Goal: Information Seeking & Learning: Learn about a topic

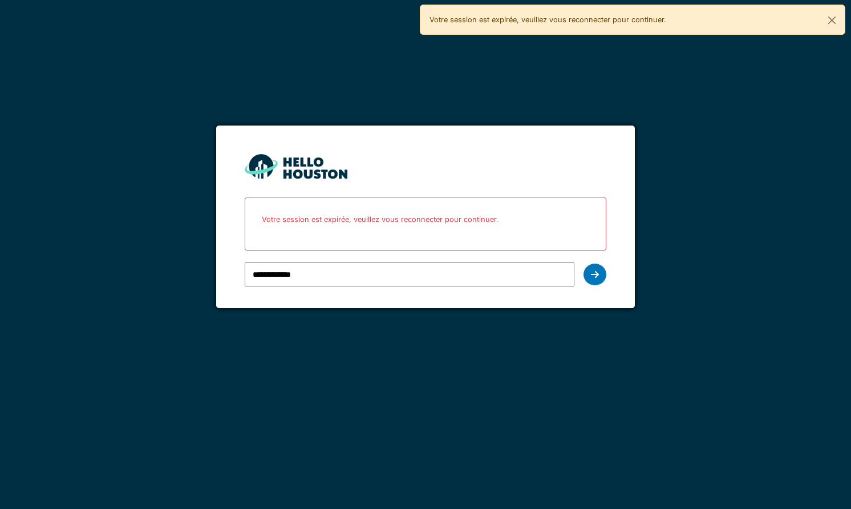
type input "**********"
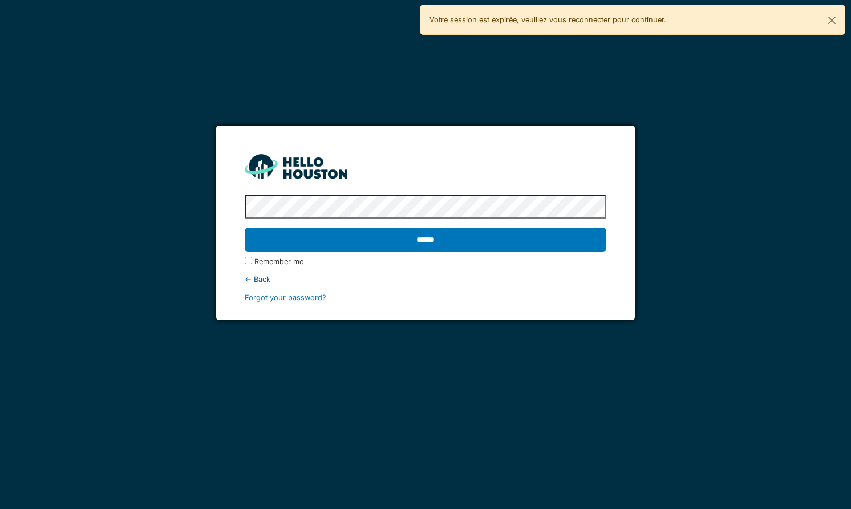
click at [223, 208] on form "**********" at bounding box center [425, 222] width 418 height 194
click at [245, 227] on input "******" at bounding box center [425, 239] width 361 height 24
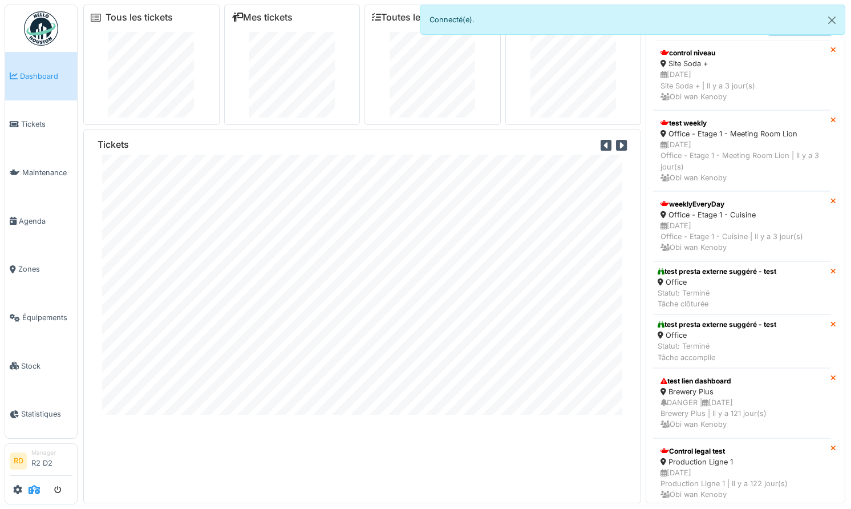
click at [32, 490] on icon at bounding box center [34, 489] width 11 height 9
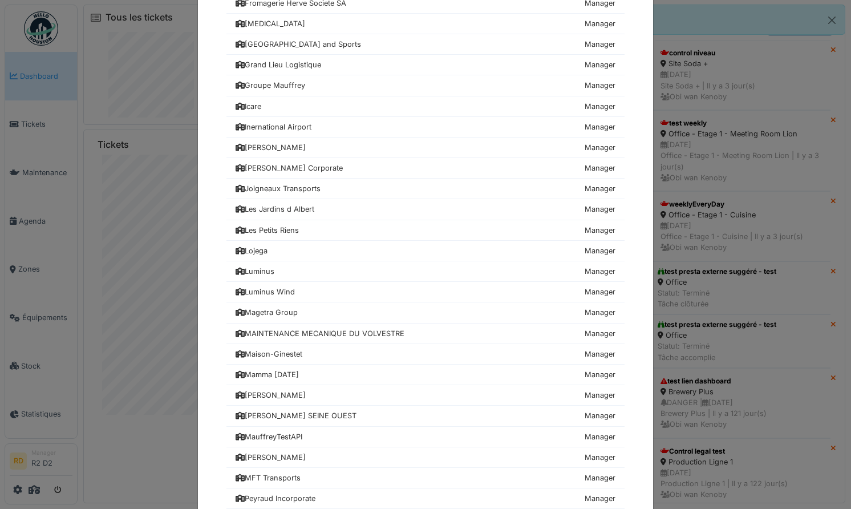
scroll to position [708, 0]
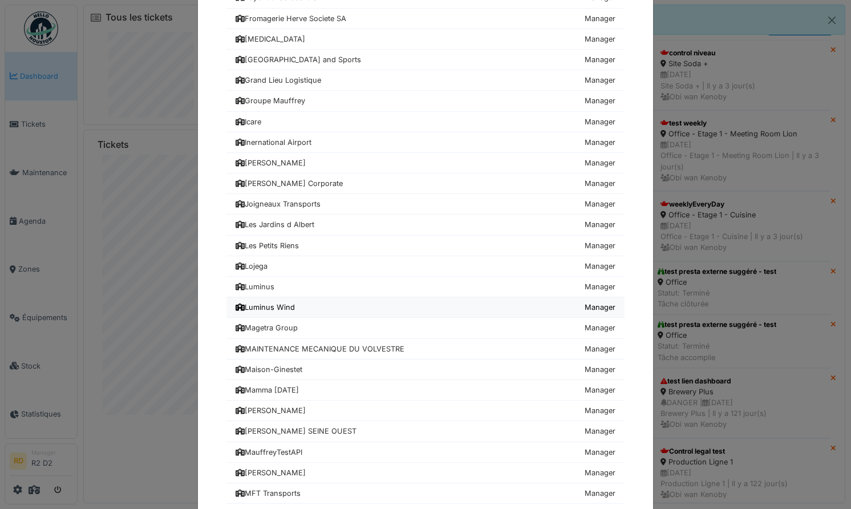
click at [269, 303] on div "Luminus Wind" at bounding box center [264, 307] width 59 height 11
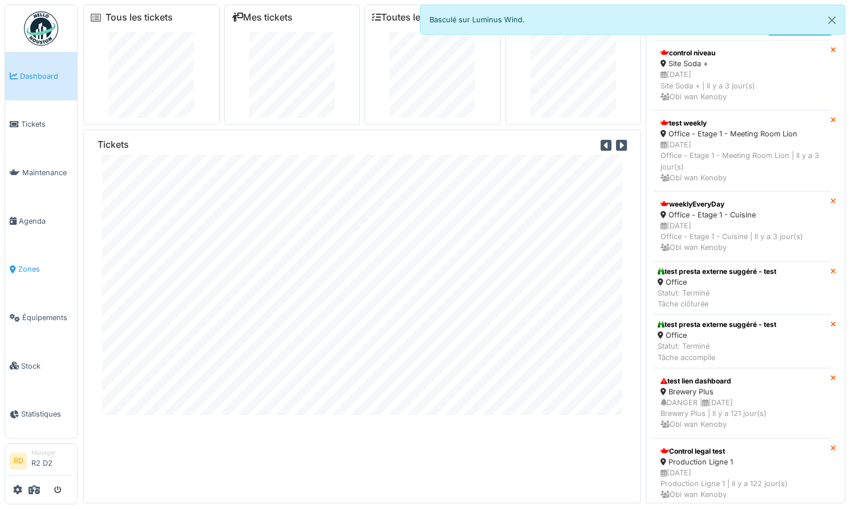
click at [30, 271] on span "Zones" at bounding box center [45, 268] width 54 height 11
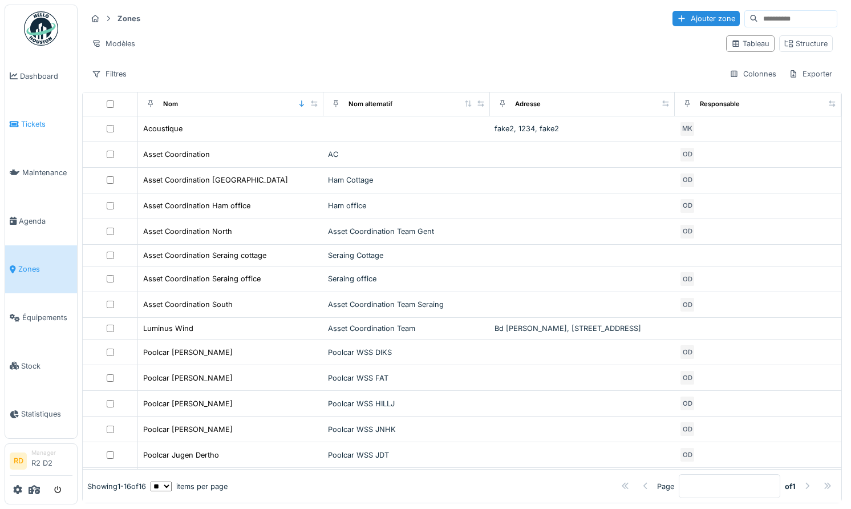
click at [31, 122] on span "Tickets" at bounding box center [46, 124] width 51 height 11
click at [28, 128] on span "Tickets" at bounding box center [46, 124] width 51 height 11
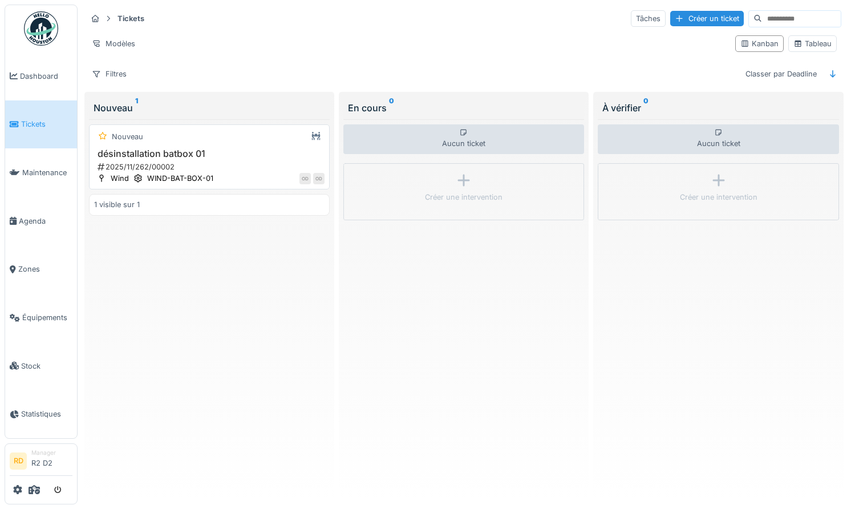
click at [185, 148] on h3 "désinstallation batbox 01" at bounding box center [209, 153] width 230 height 11
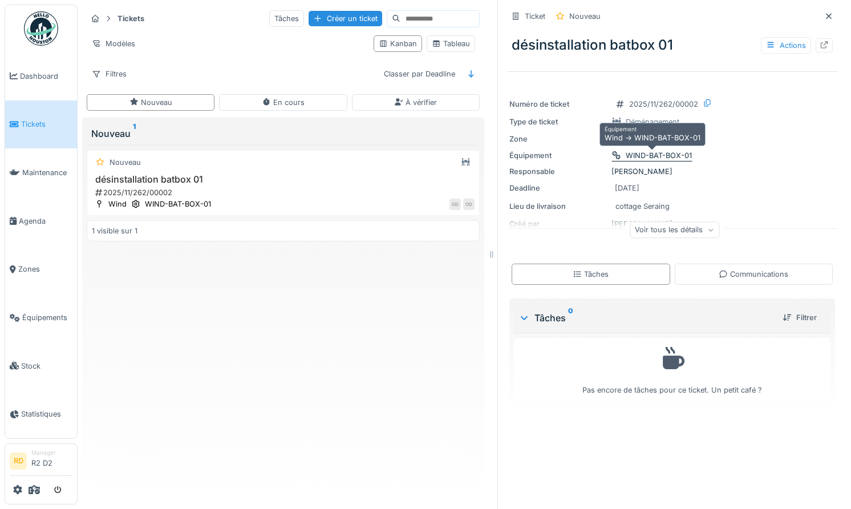
click at [647, 153] on div "WIND-BAT-BOX-01" at bounding box center [658, 155] width 66 height 11
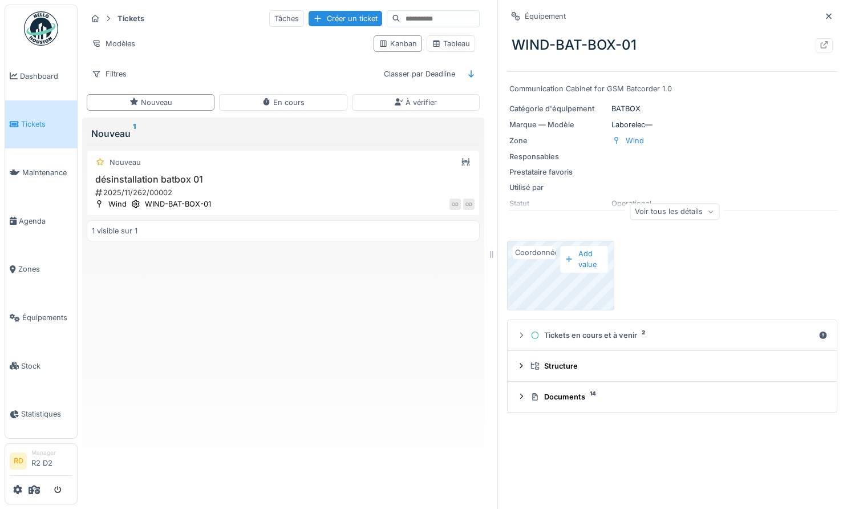
click at [535, 253] on div "Coordonnées" at bounding box center [534, 252] width 43 height 13
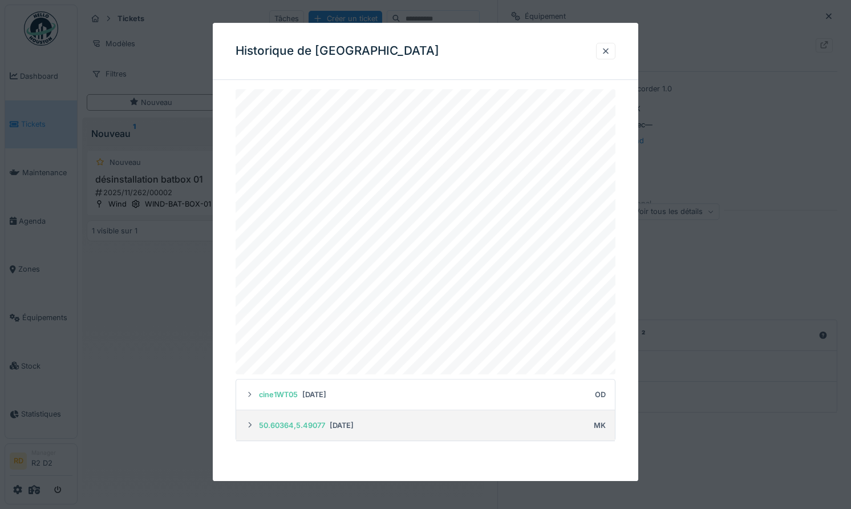
click at [247, 425] on icon at bounding box center [249, 424] width 9 height 7
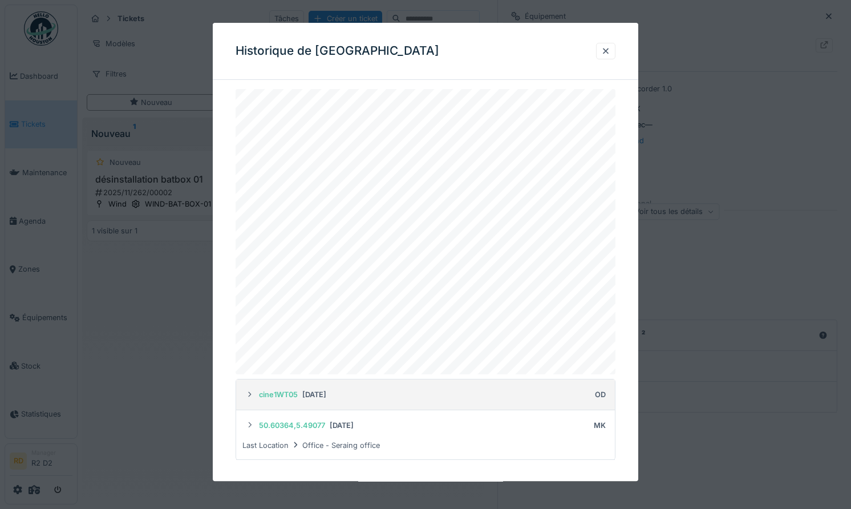
click at [250, 393] on icon at bounding box center [249, 394] width 9 height 7
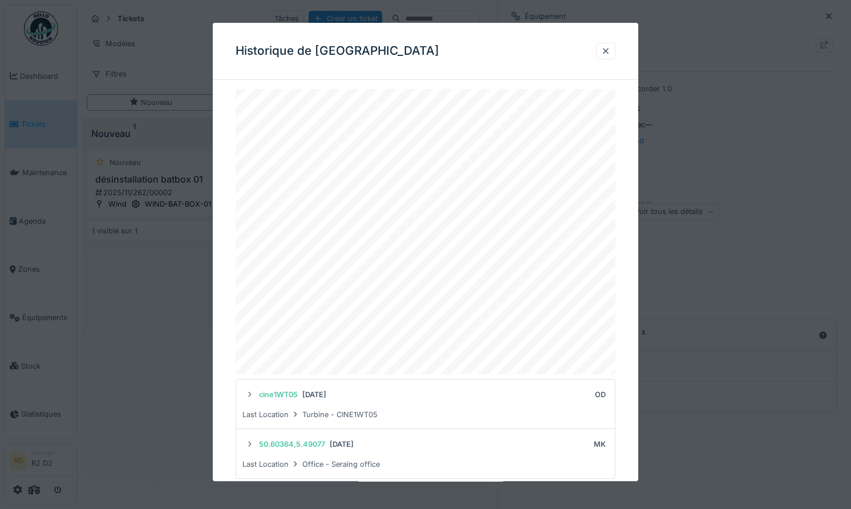
scroll to position [25, 0]
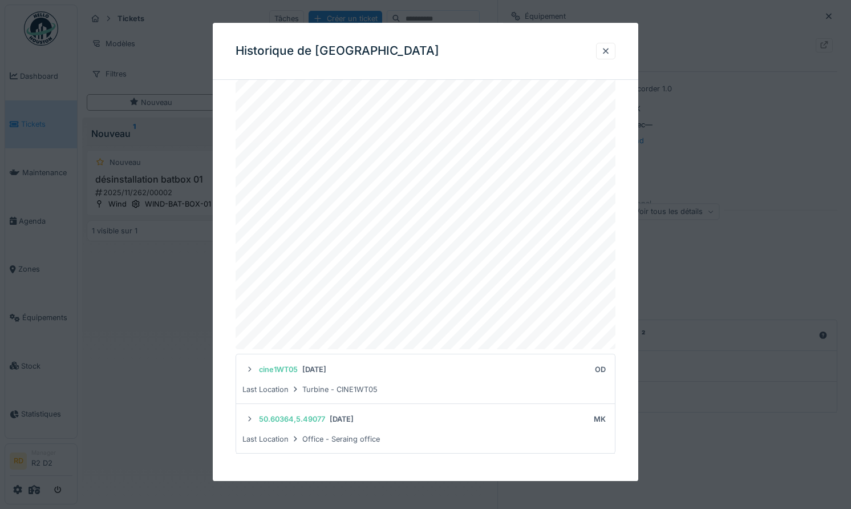
click at [153, 314] on div at bounding box center [425, 254] width 851 height 509
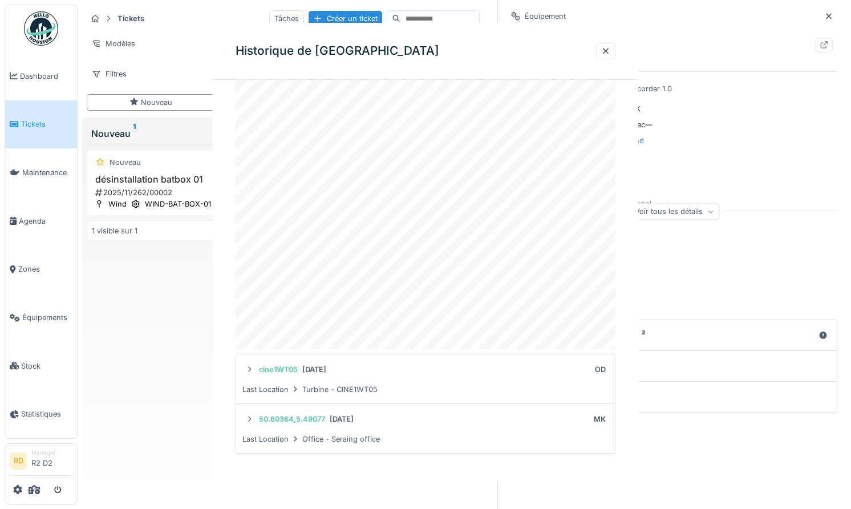
scroll to position [0, 0]
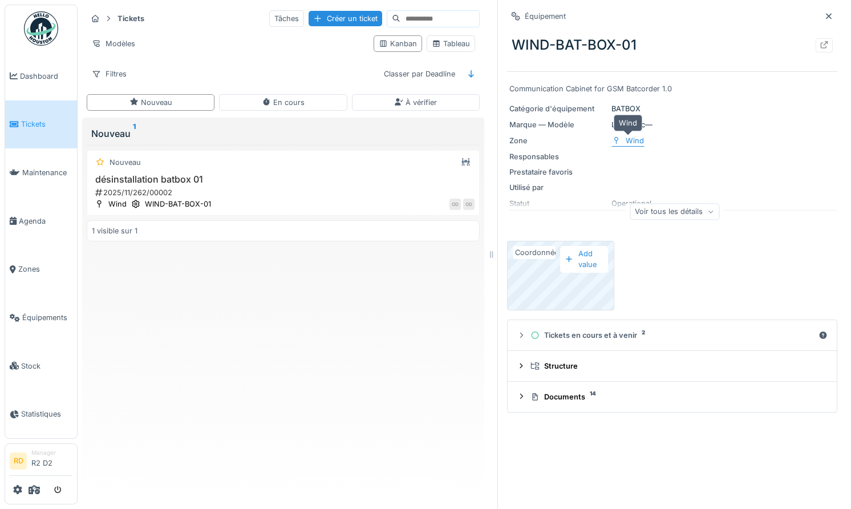
click at [640, 137] on div "Wind" at bounding box center [634, 140] width 18 height 11
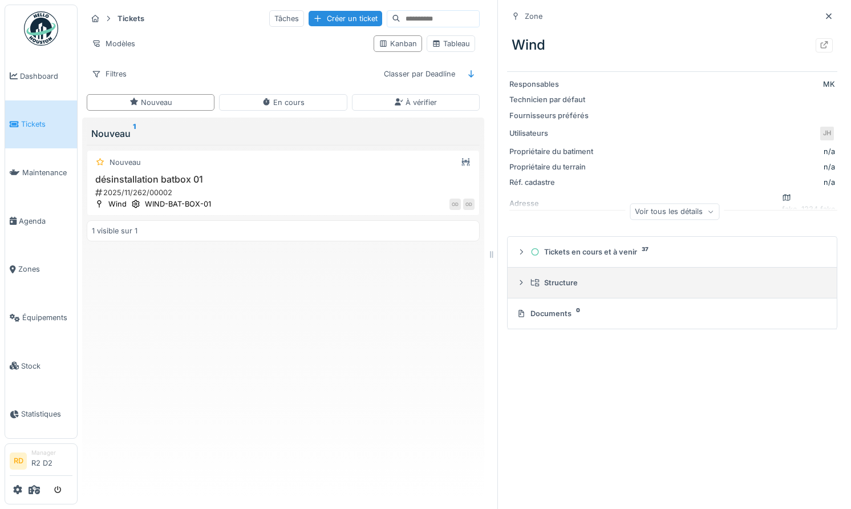
click at [551, 285] on div "Structure" at bounding box center [676, 282] width 292 height 11
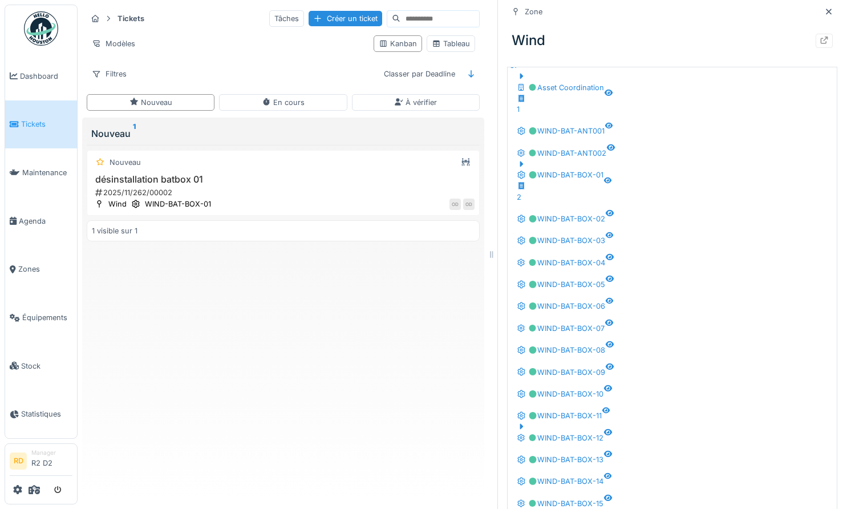
scroll to position [271, 0]
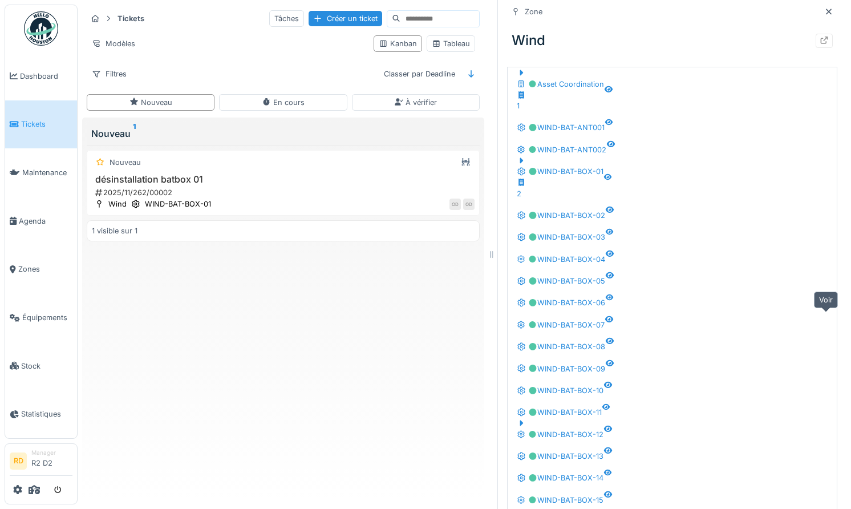
click at [612, 425] on icon at bounding box center [608, 428] width 8 height 6
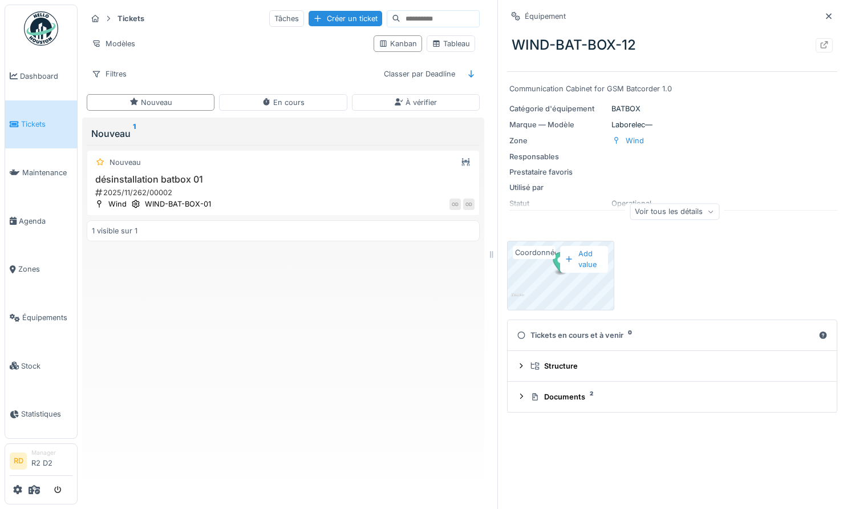
click at [535, 257] on div "Coordonnées" at bounding box center [534, 252] width 43 height 13
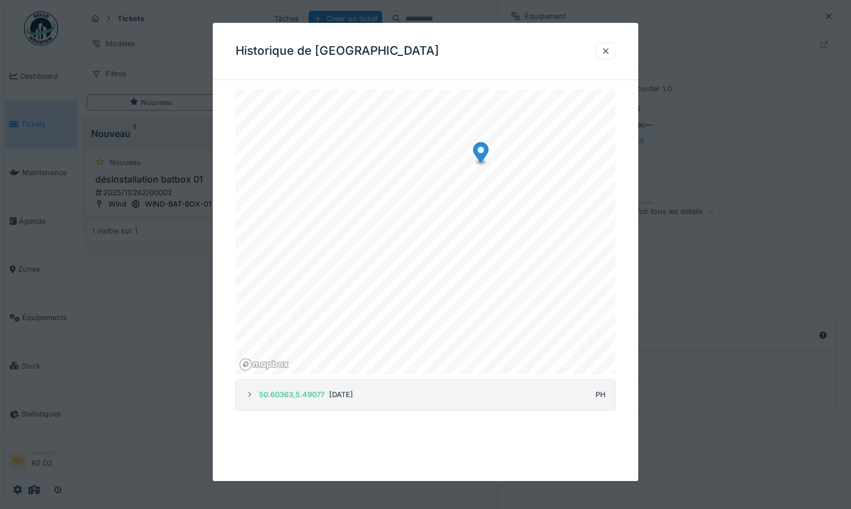
click at [259, 399] on div "50.60363,5.49077" at bounding box center [292, 394] width 66 height 11
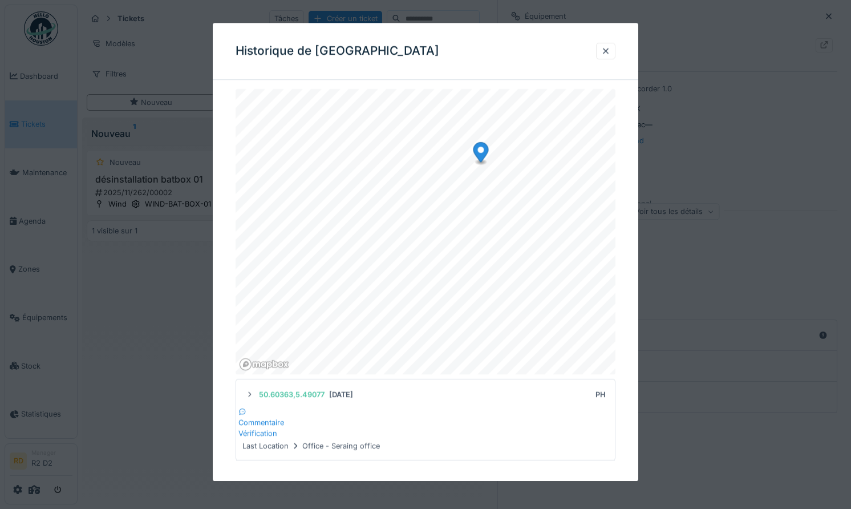
scroll to position [13, 0]
click at [669, 372] on div at bounding box center [425, 254] width 851 height 509
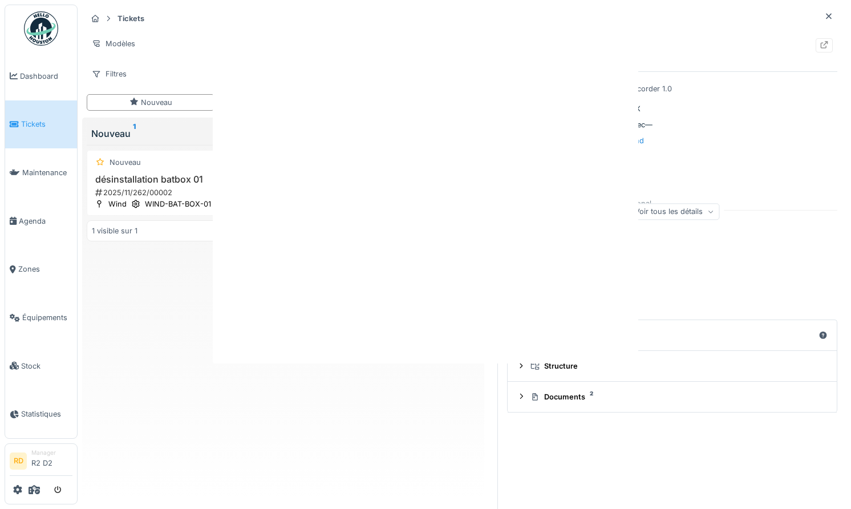
scroll to position [0, 0]
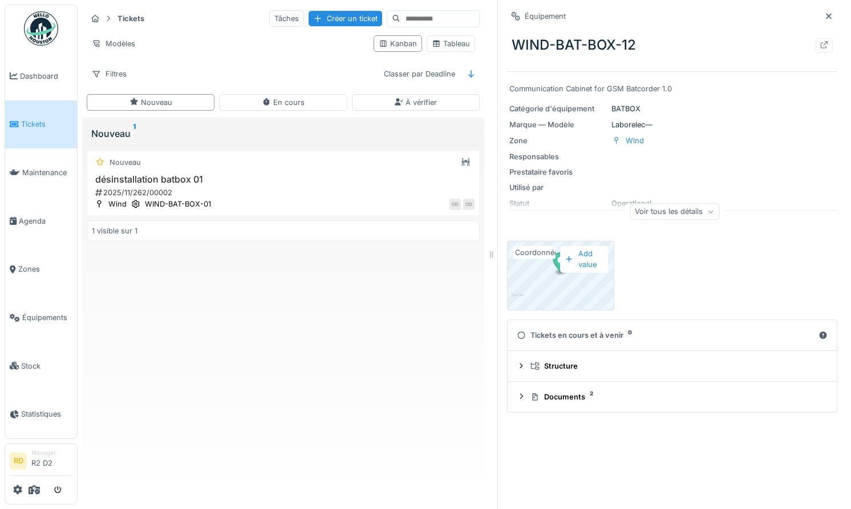
click at [12, 487] on div at bounding box center [41, 489] width 63 height 19
click at [18, 487] on icon at bounding box center [17, 489] width 9 height 9
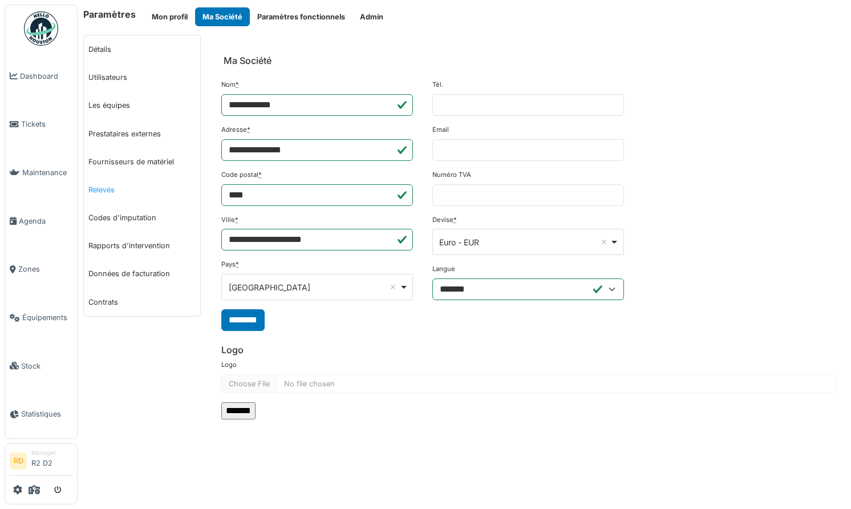
click at [100, 190] on link "Relevés" at bounding box center [142, 190] width 116 height 28
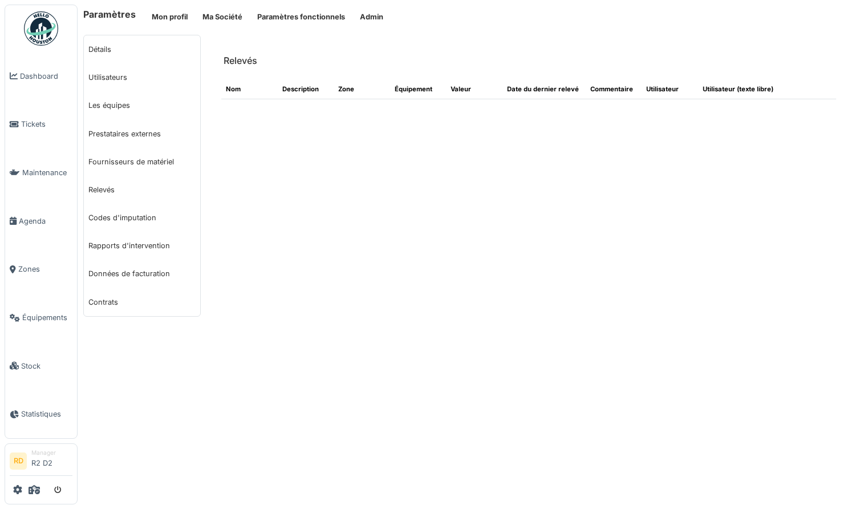
select select "***"
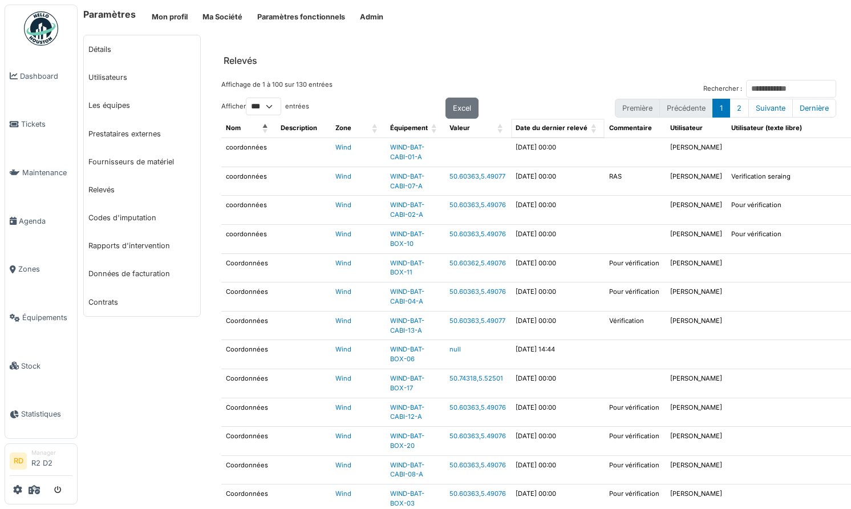
click at [591, 125] on span "Date du dernier relevé: Activate to sort" at bounding box center [594, 128] width 7 height 19
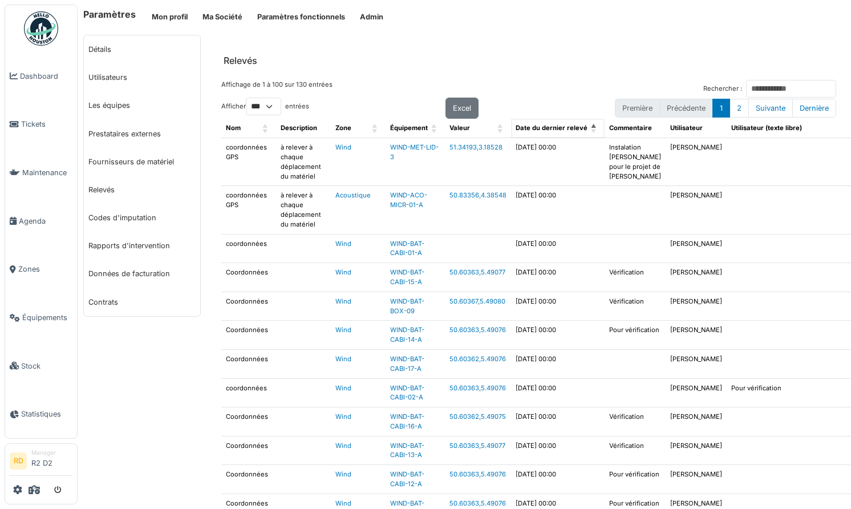
click at [591, 126] on span "Date du dernier relevé: Activate to invert sorting" at bounding box center [594, 128] width 7 height 19
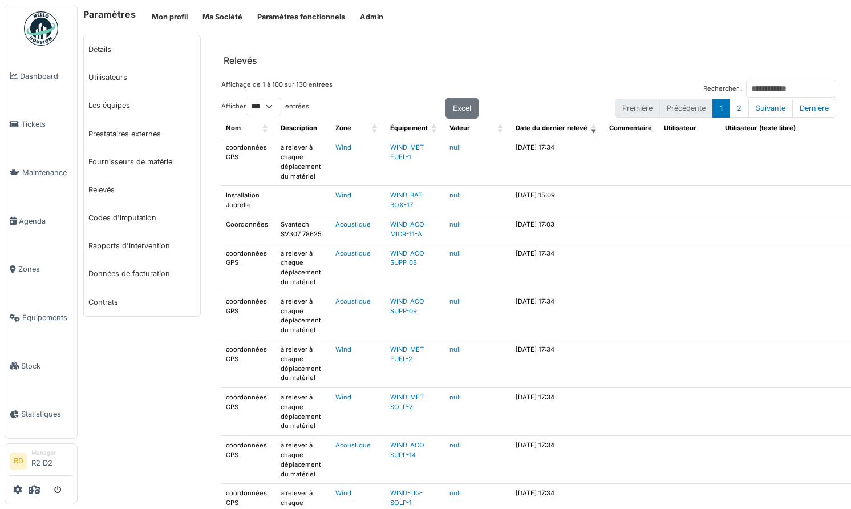
click at [518, 148] on td "2023/02/06 @ 17:34" at bounding box center [558, 162] width 94 height 48
click at [32, 277] on link "Zones" at bounding box center [41, 269] width 72 height 48
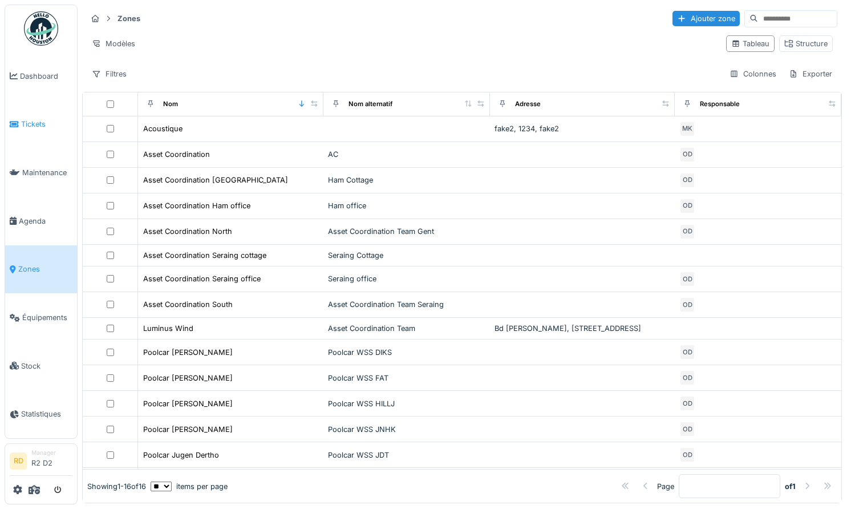
click at [30, 124] on span "Tickets" at bounding box center [46, 124] width 51 height 11
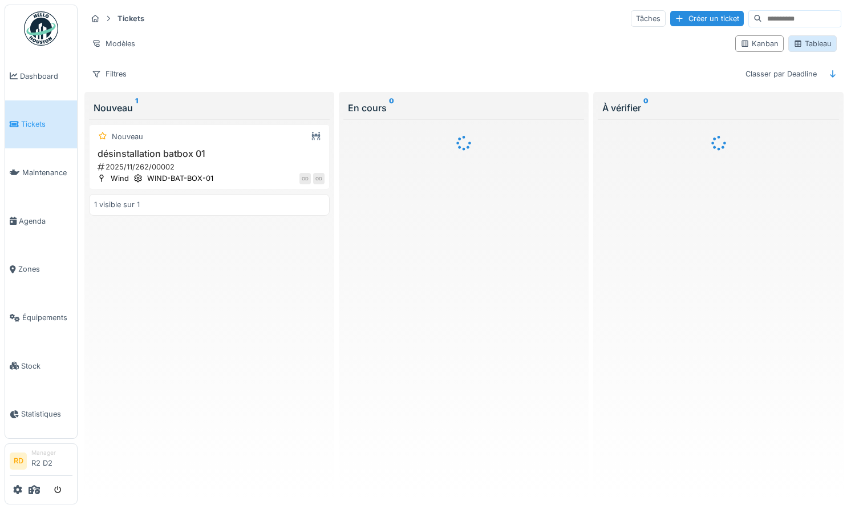
click at [810, 43] on div "Tableau" at bounding box center [812, 43] width 38 height 11
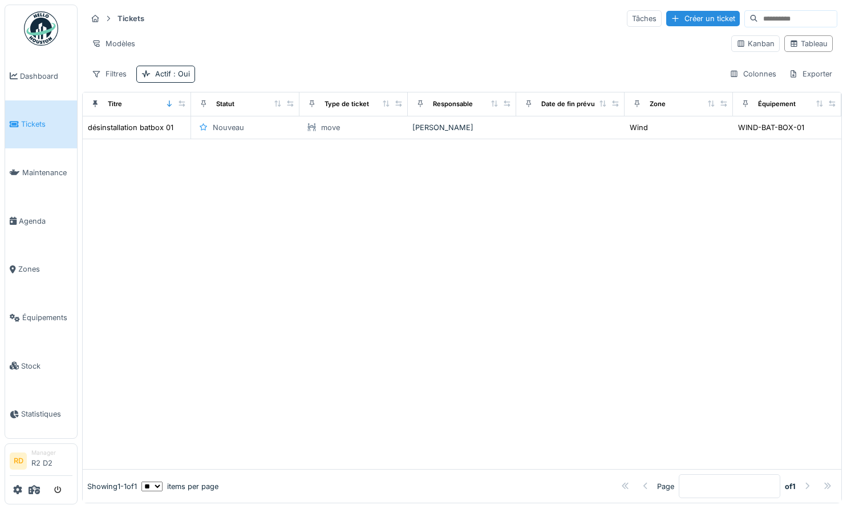
drag, startPoint x: 158, startPoint y: 74, endPoint x: 209, endPoint y: 86, distance: 52.3
click at [158, 74] on div "Actif : Oui" at bounding box center [172, 73] width 35 height 11
click at [228, 103] on div "Supprimer" at bounding box center [226, 103] width 59 height 15
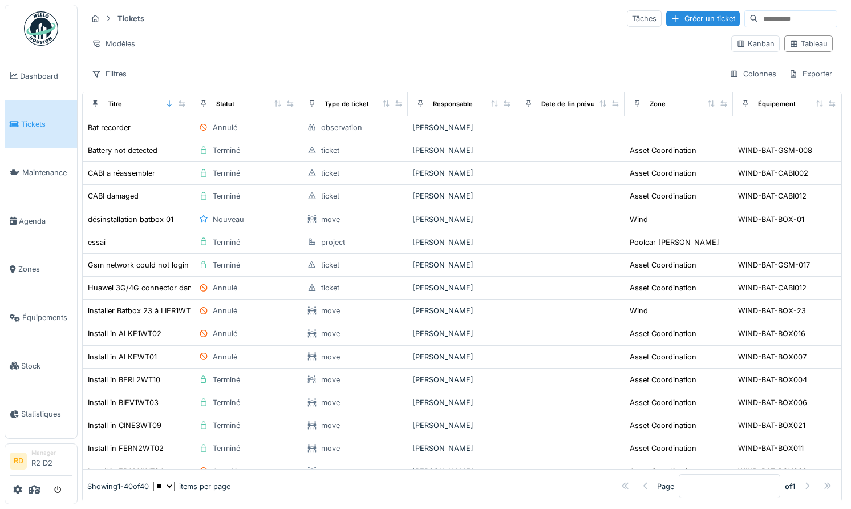
click at [285, 40] on div "Modèles" at bounding box center [404, 43] width 635 height 17
click at [109, 66] on div "Filtres" at bounding box center [109, 74] width 45 height 17
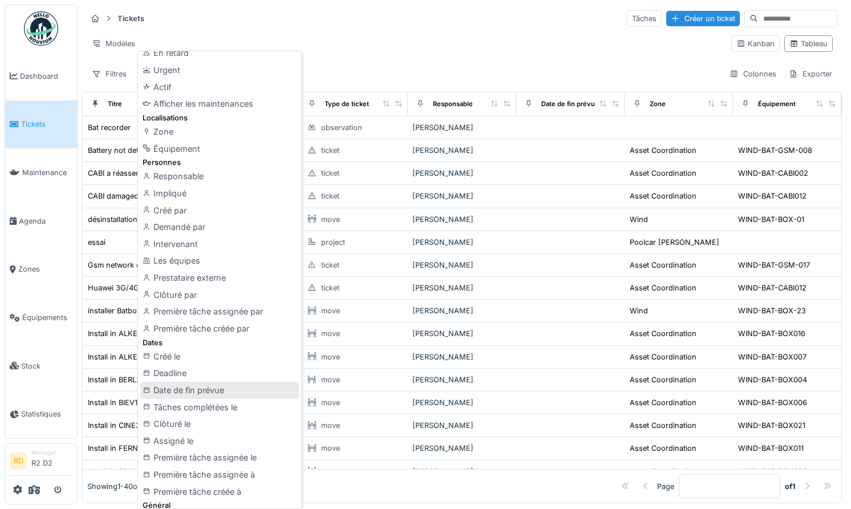
scroll to position [106, 0]
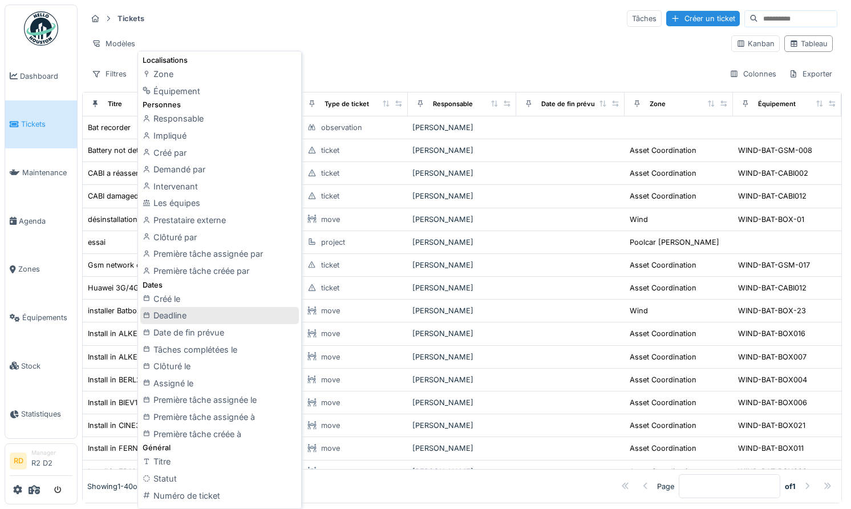
click at [198, 318] on div "Deadline" at bounding box center [219, 315] width 158 height 17
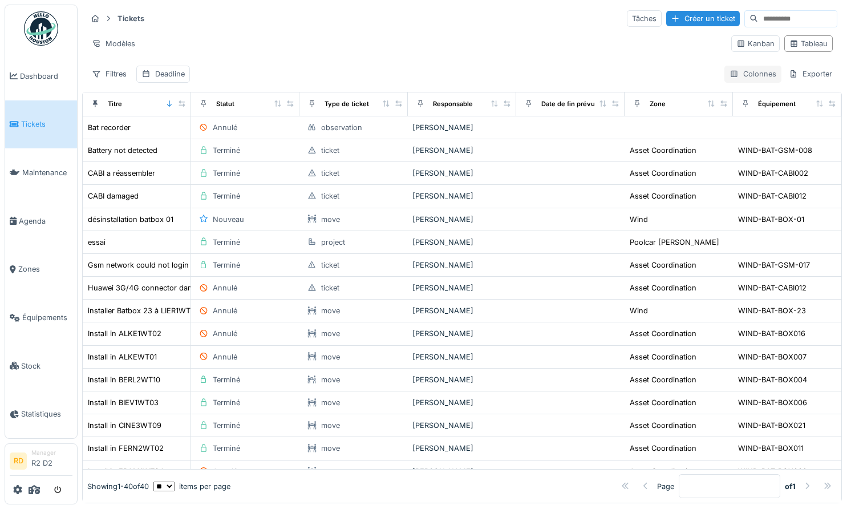
click at [751, 71] on div "Colonnes" at bounding box center [752, 74] width 57 height 17
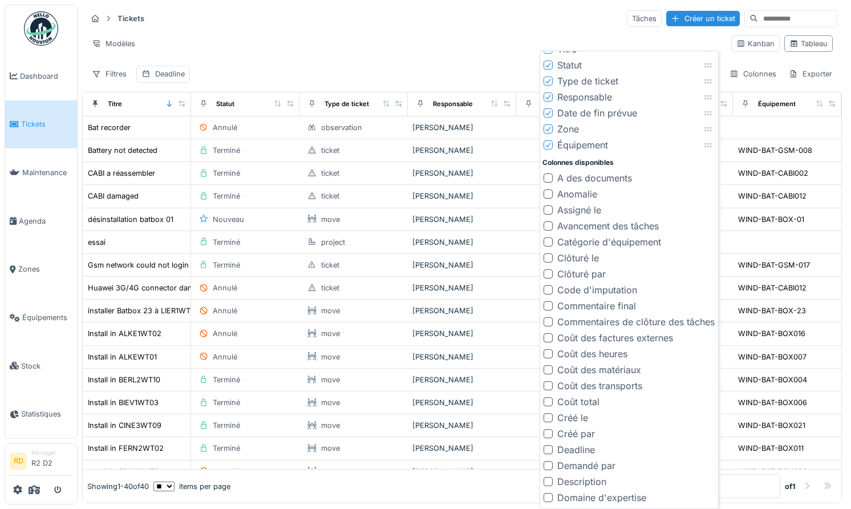
scroll to position [70, 0]
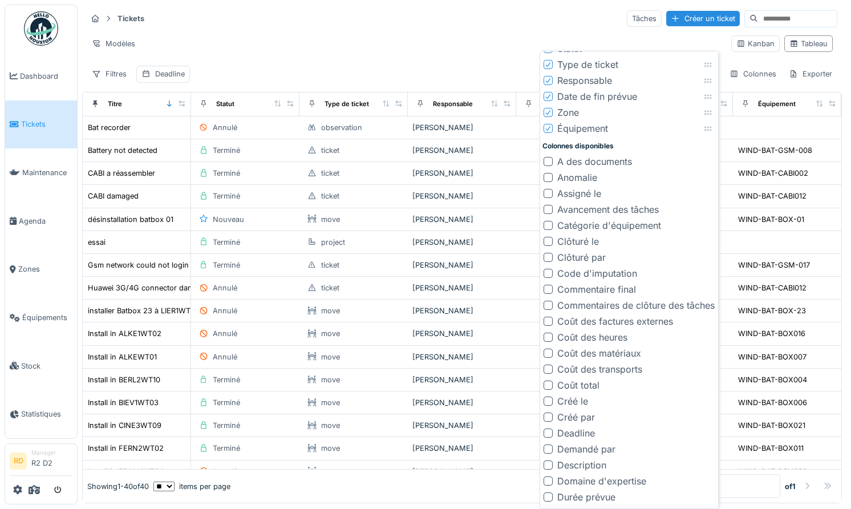
click at [547, 430] on div at bounding box center [547, 432] width 9 height 9
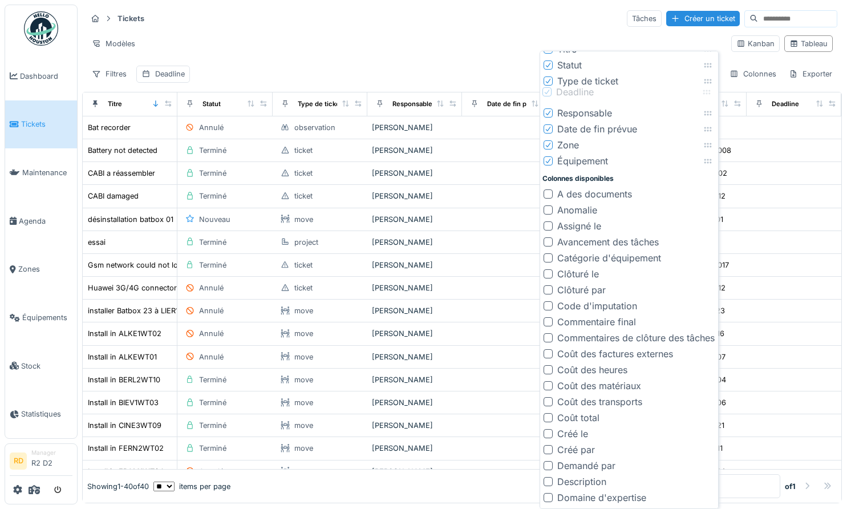
scroll to position [0, 0]
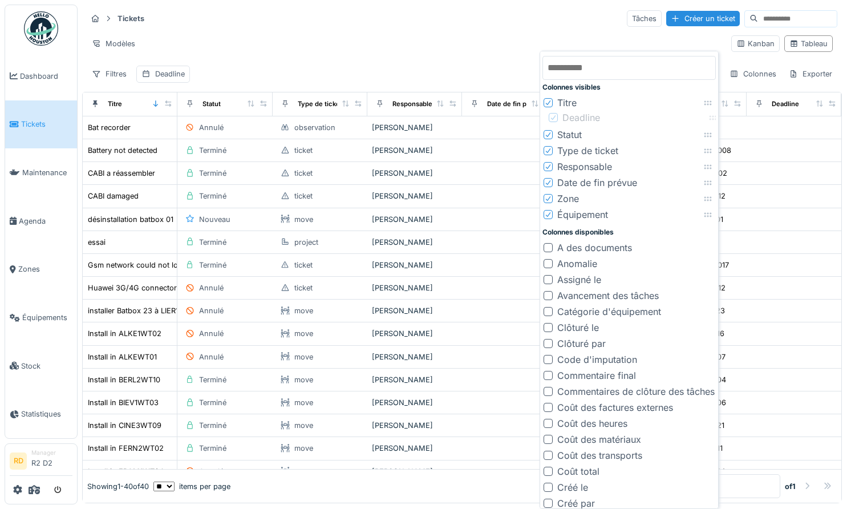
drag, startPoint x: 709, startPoint y: 128, endPoint x: 713, endPoint y: 117, distance: 11.2
click at [713, 117] on icon at bounding box center [712, 117] width 9 height 7
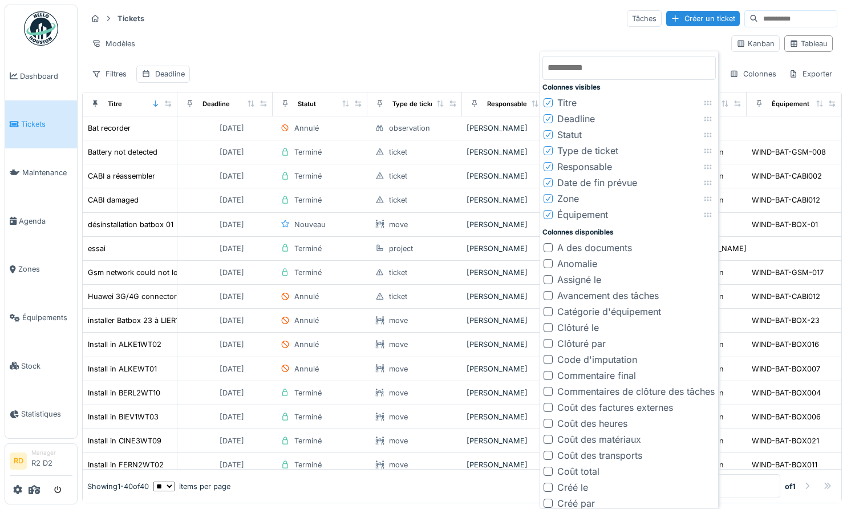
drag, startPoint x: 338, startPoint y: 29, endPoint x: 328, endPoint y: 35, distance: 11.1
click at [337, 29] on div "Tickets Tâches Créer un ticket Modèles Kanban Tableau Filtres Deadline Colonnes…" at bounding box center [461, 46] width 759 height 83
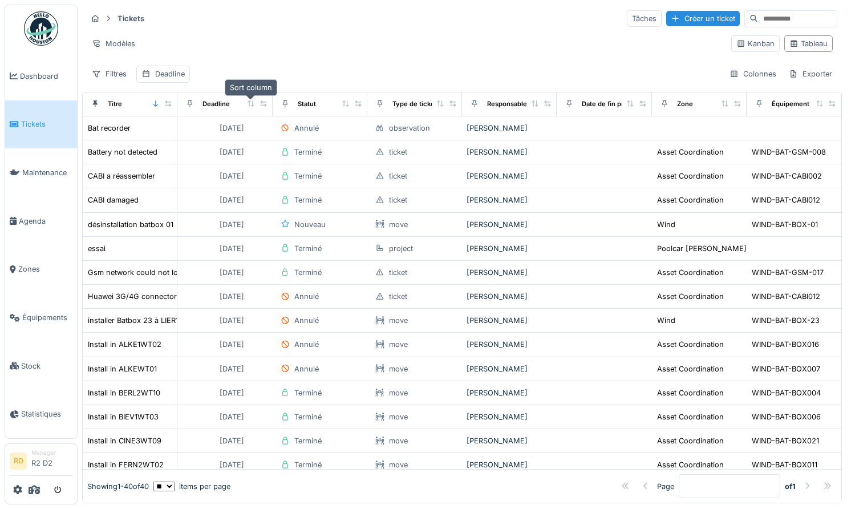
click at [253, 101] on icon at bounding box center [251, 103] width 8 height 6
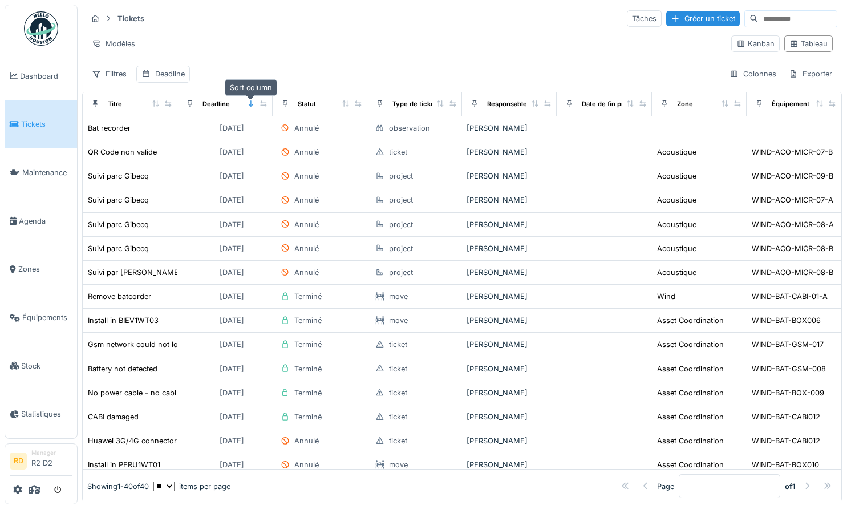
click at [252, 101] on icon at bounding box center [251, 103] width 8 height 6
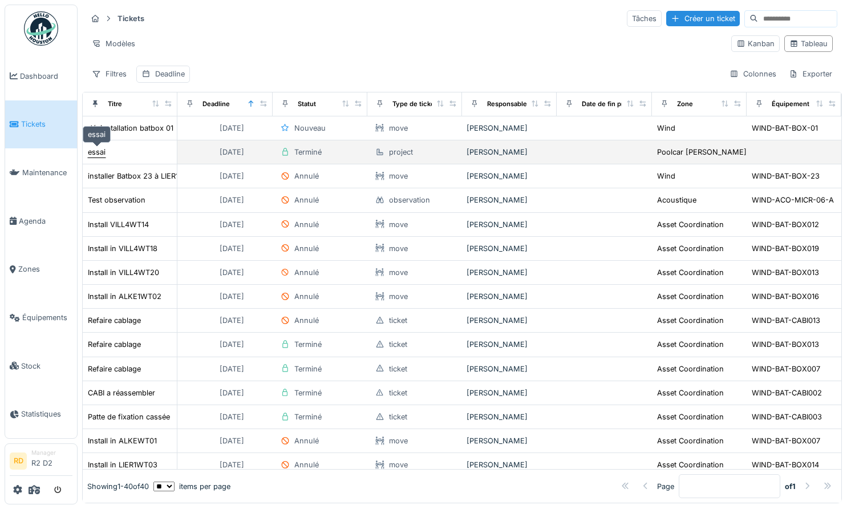
click at [99, 148] on div "essai" at bounding box center [97, 152] width 18 height 11
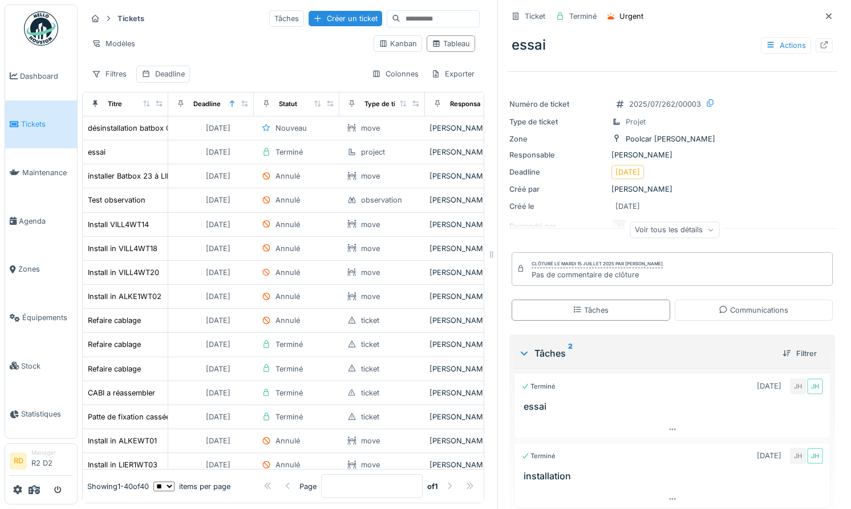
click at [676, 217] on div "Voir tous les détails" at bounding box center [674, 231] width 330 height 36
click at [680, 229] on div "Voir tous les détails" at bounding box center [674, 229] width 90 height 17
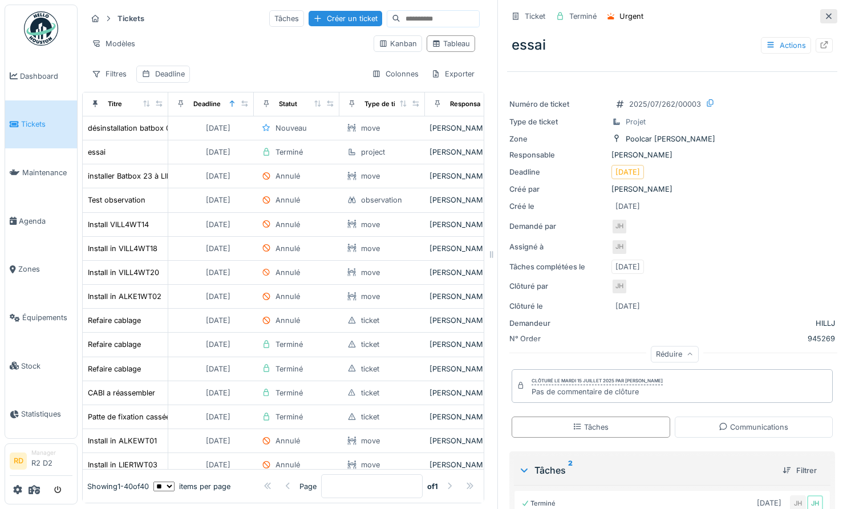
click at [828, 14] on icon at bounding box center [828, 16] width 9 height 7
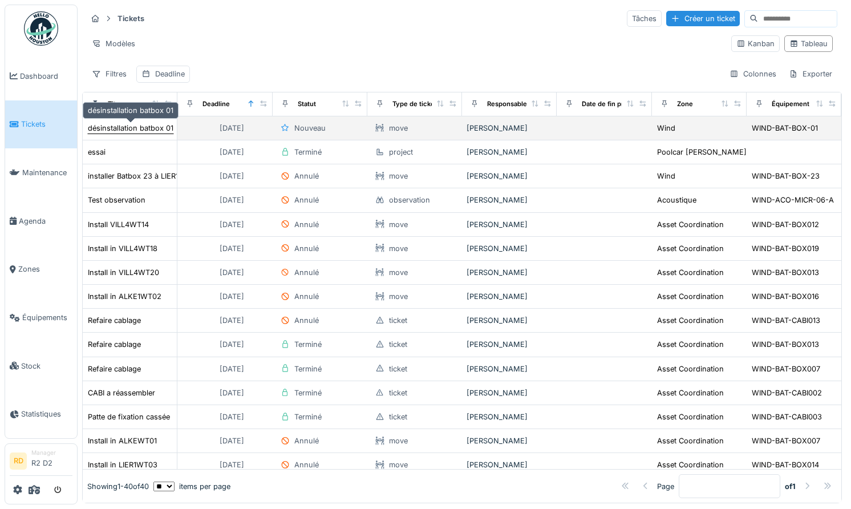
click at [129, 128] on div "désinstallation batbox 01" at bounding box center [131, 128] width 86 height 11
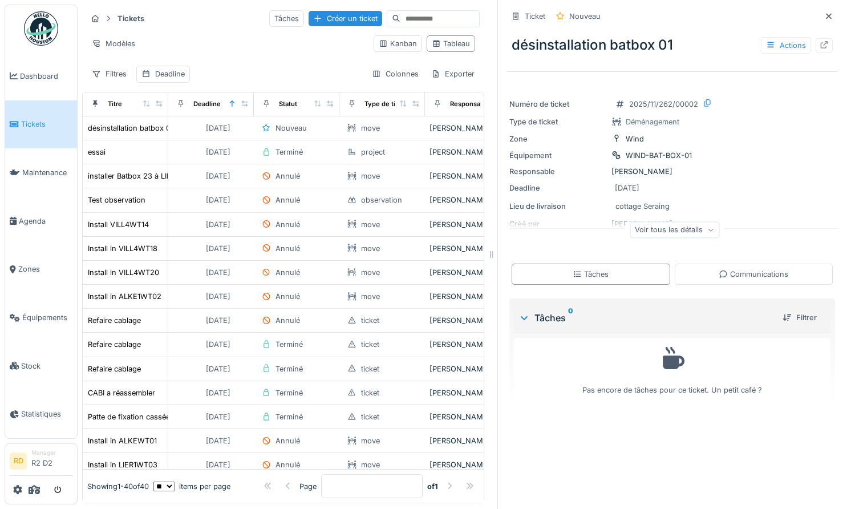
click at [655, 230] on div "Voir tous les détails" at bounding box center [674, 229] width 90 height 17
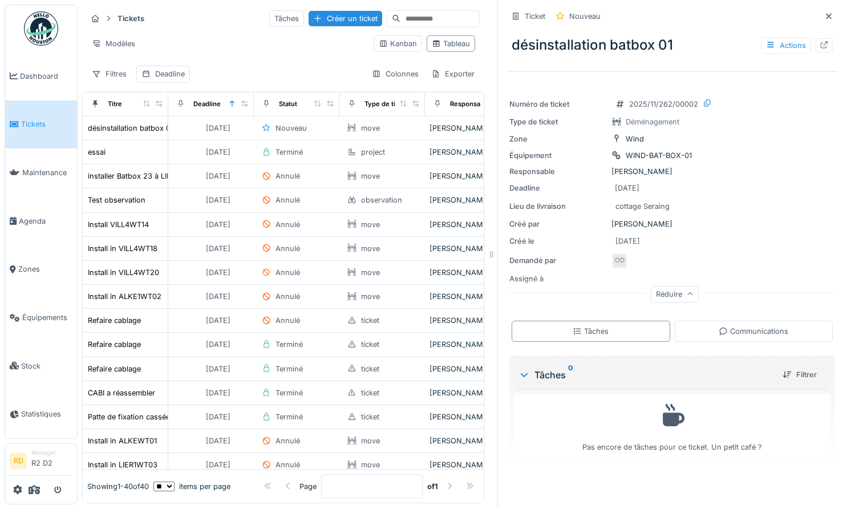
click at [666, 295] on div "Réduire" at bounding box center [675, 294] width 48 height 17
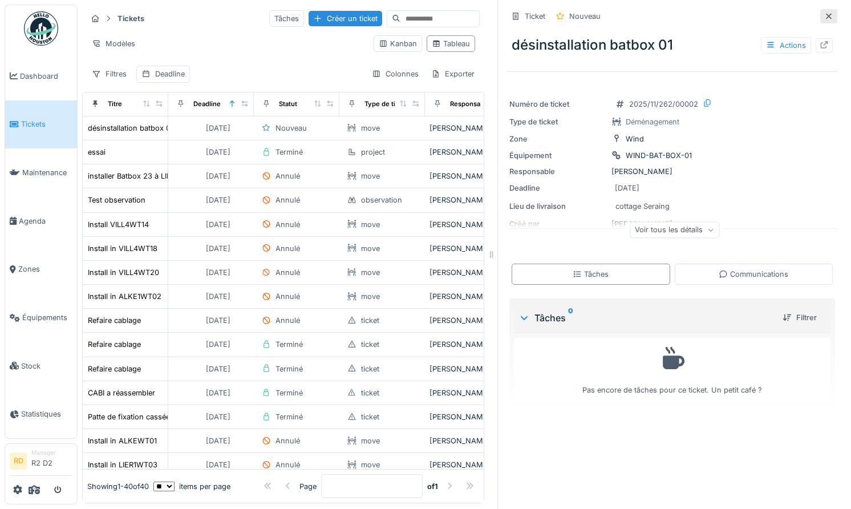
click at [829, 13] on icon at bounding box center [828, 16] width 9 height 7
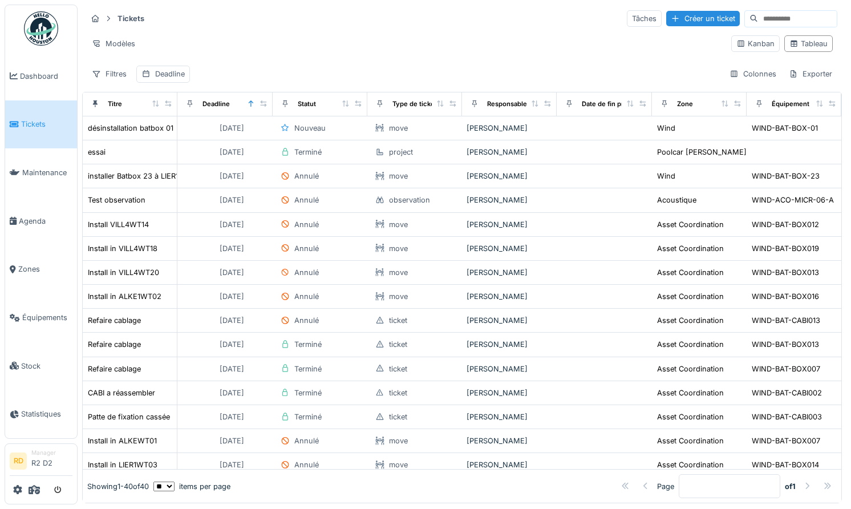
click at [351, 56] on div "Tickets Tâches Créer un ticket Modèles Kanban Tableau Filtres Deadline Colonnes…" at bounding box center [461, 46] width 759 height 83
click at [34, 361] on span "Stock" at bounding box center [46, 365] width 51 height 11
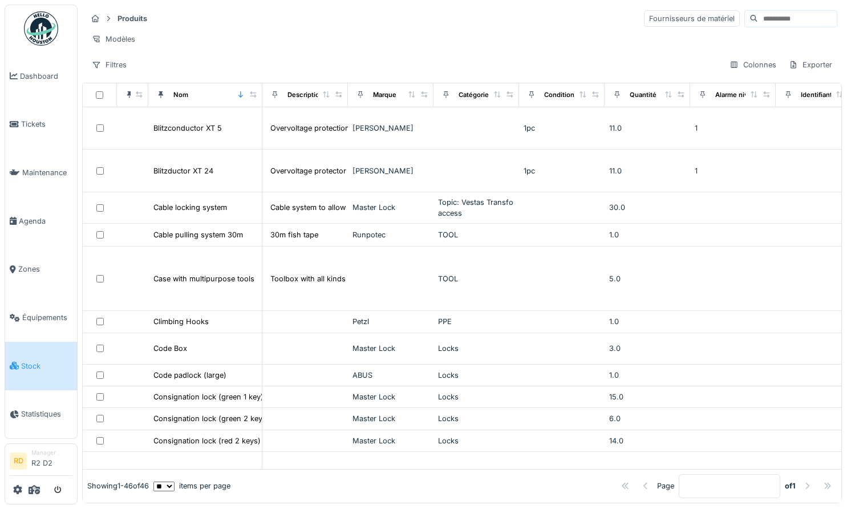
click at [316, 52] on div "Produits Fournisseurs de matériel Modèles Filtres Colonnes Exporter" at bounding box center [461, 42] width 759 height 74
click at [33, 487] on icon at bounding box center [34, 489] width 11 height 9
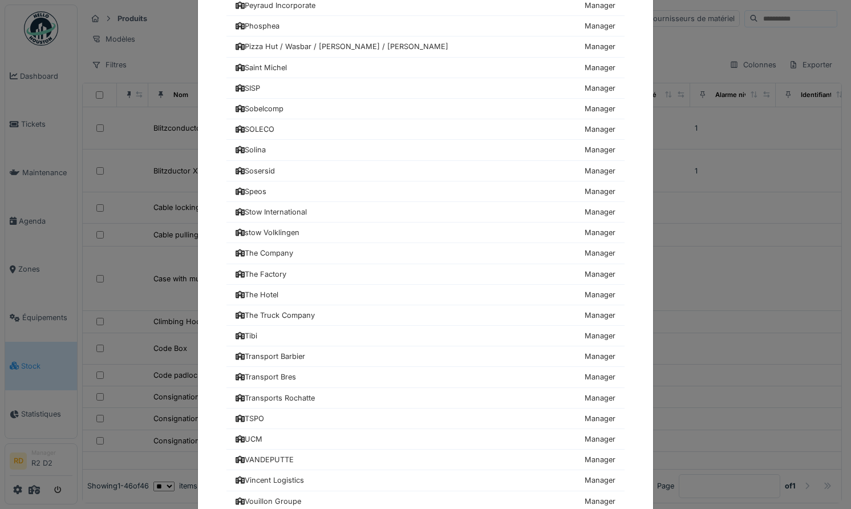
scroll to position [1275, 0]
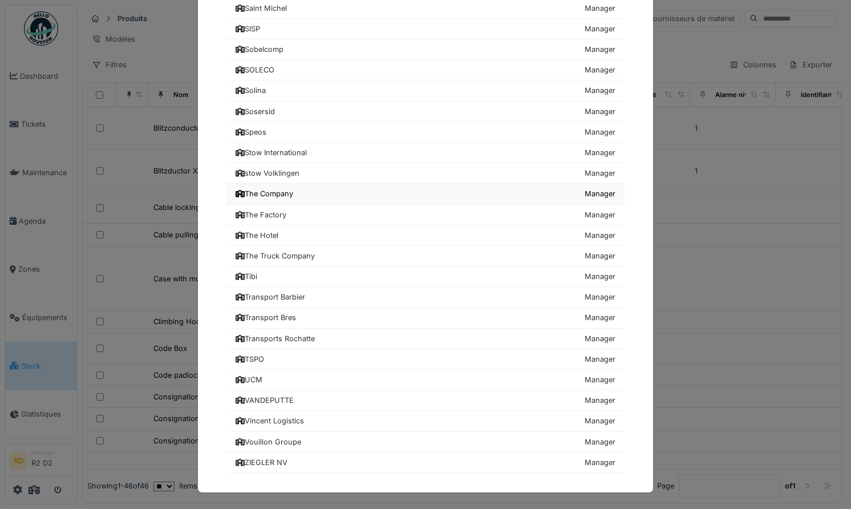
click at [291, 196] on div "The Company" at bounding box center [264, 193] width 58 height 11
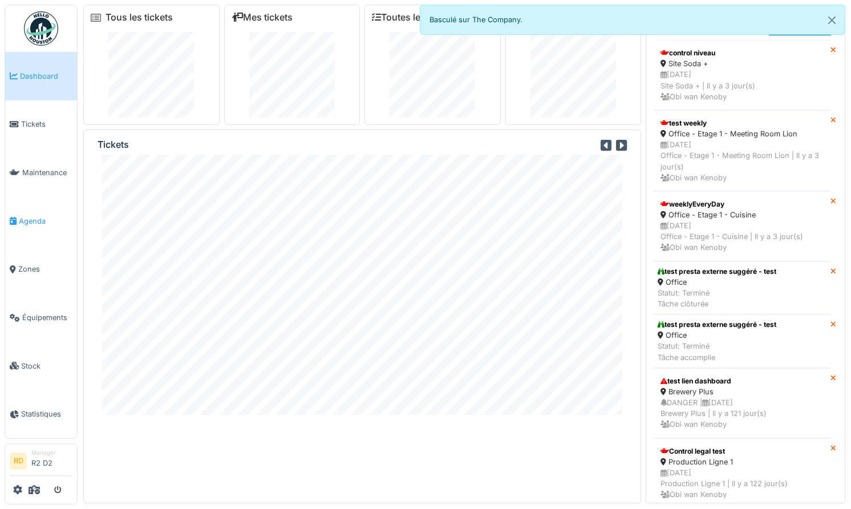
click at [34, 225] on span "Agenda" at bounding box center [46, 221] width 54 height 11
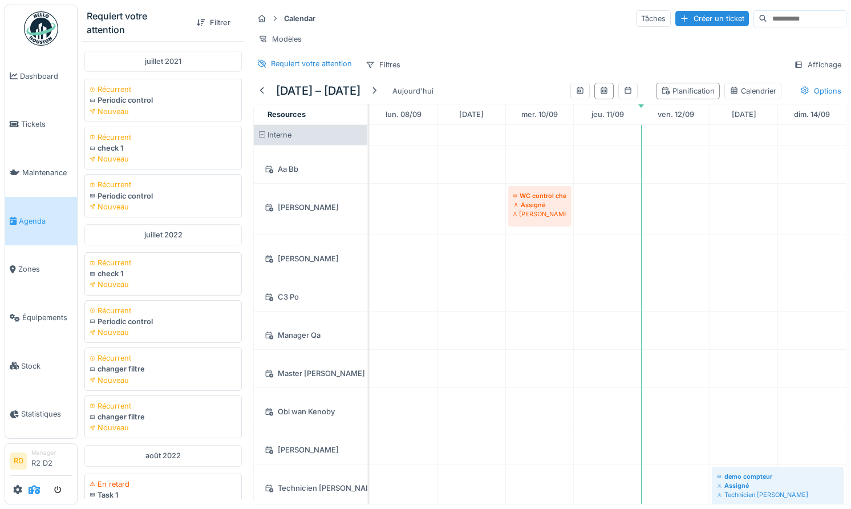
click at [32, 490] on icon at bounding box center [34, 489] width 11 height 9
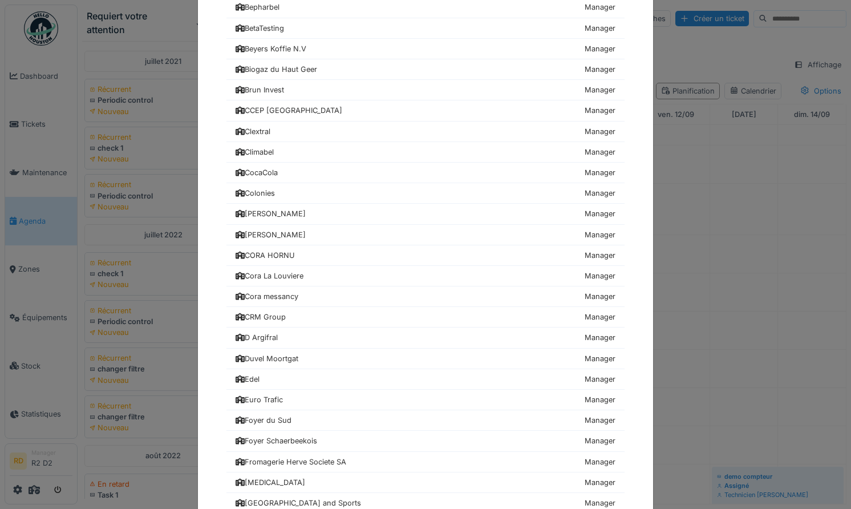
scroll to position [262, 0]
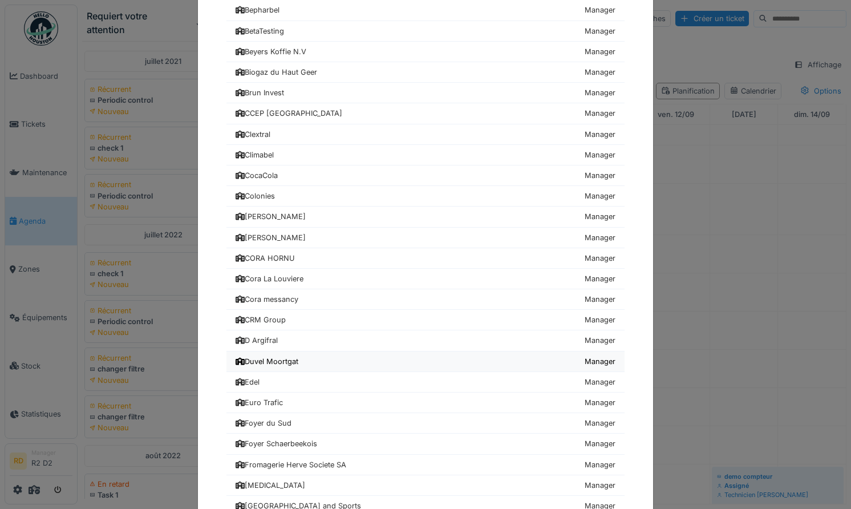
click at [390, 360] on link "Duvel Moortgat Manager" at bounding box center [425, 361] width 398 height 21
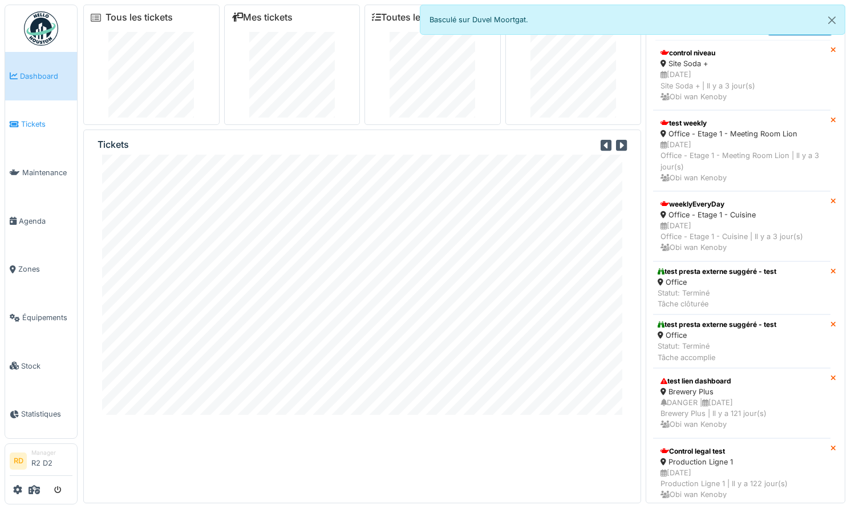
click at [31, 121] on span "Tickets" at bounding box center [46, 124] width 51 height 11
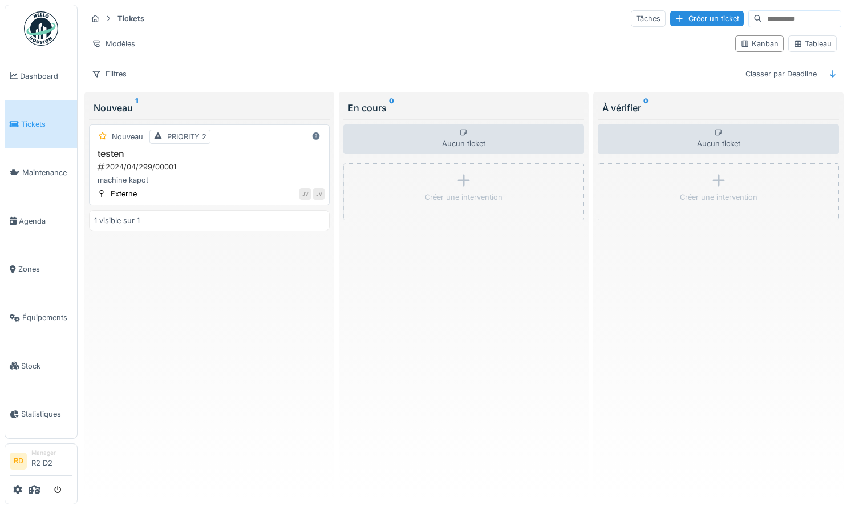
click at [201, 176] on div "machine kapot" at bounding box center [209, 179] width 230 height 11
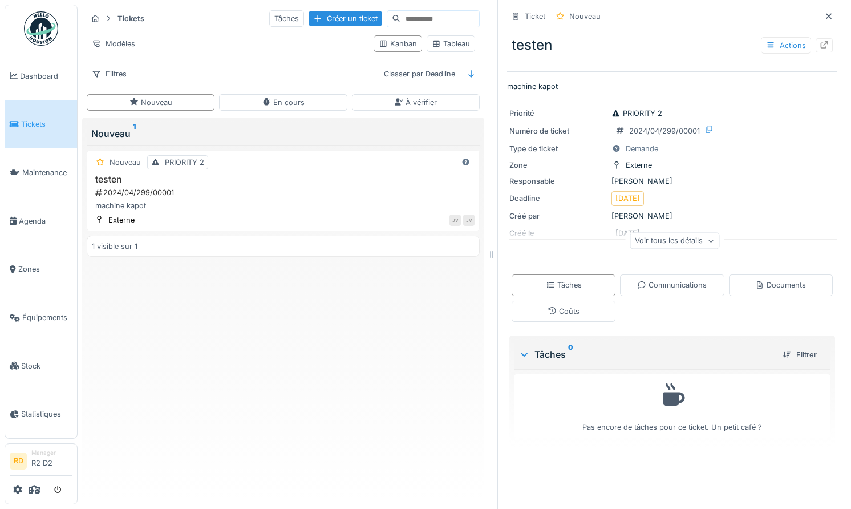
click at [669, 247] on div "Voir tous les détails" at bounding box center [674, 241] width 90 height 17
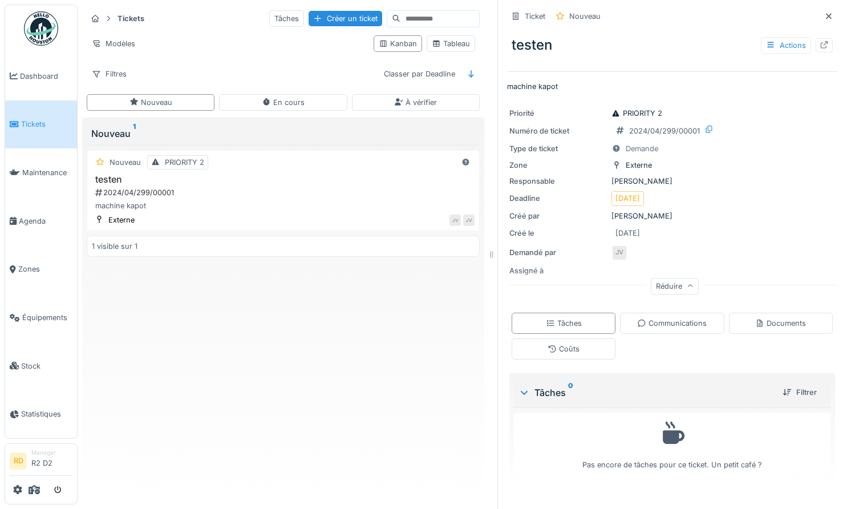
click at [673, 283] on div "Réduire" at bounding box center [675, 286] width 48 height 17
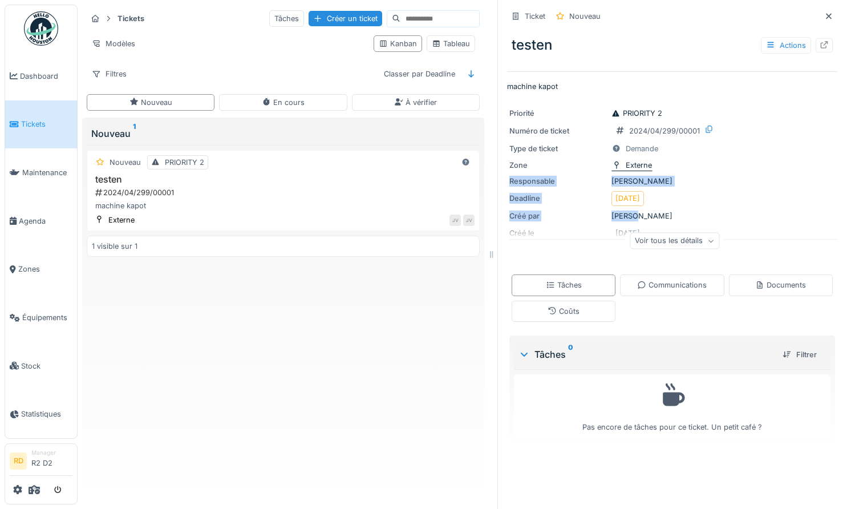
drag, startPoint x: 636, startPoint y: 216, endPoint x: 621, endPoint y: 167, distance: 50.7
click at [621, 167] on div "Priorité PRIORITY 2 Numéro de ticket 2024/04/299/00001 Type de ticket Demande Z…" at bounding box center [672, 181] width 330 height 160
drag, startPoint x: 745, startPoint y: 165, endPoint x: 735, endPoint y: 168, distance: 9.6
click at [744, 166] on div "Zone Externe" at bounding box center [672, 165] width 326 height 12
click at [629, 216] on div "Créé par [PERSON_NAME]" at bounding box center [672, 215] width 326 height 11
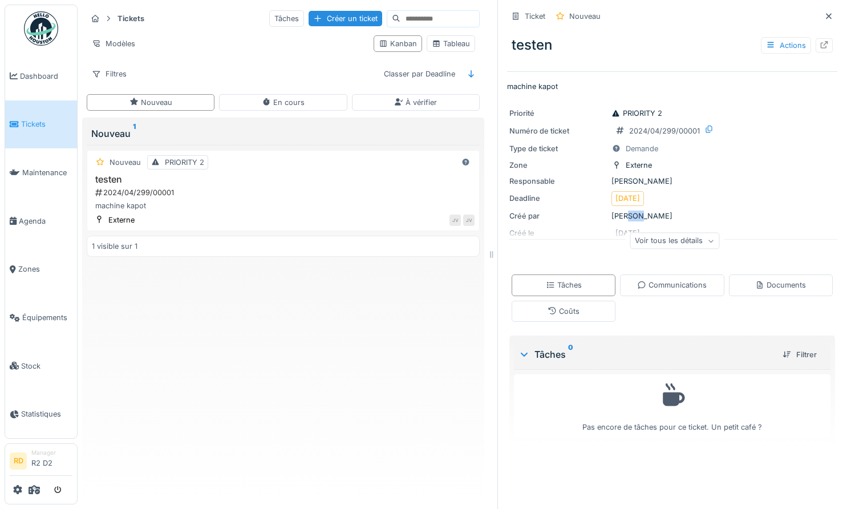
click at [629, 216] on div "Créé par [PERSON_NAME]" at bounding box center [672, 215] width 326 height 11
click at [628, 216] on div "Créé par [PERSON_NAME]" at bounding box center [672, 215] width 326 height 11
drag, startPoint x: 831, startPoint y: 16, endPoint x: 824, endPoint y: 19, distance: 7.1
click at [831, 16] on icon at bounding box center [828, 16] width 9 height 7
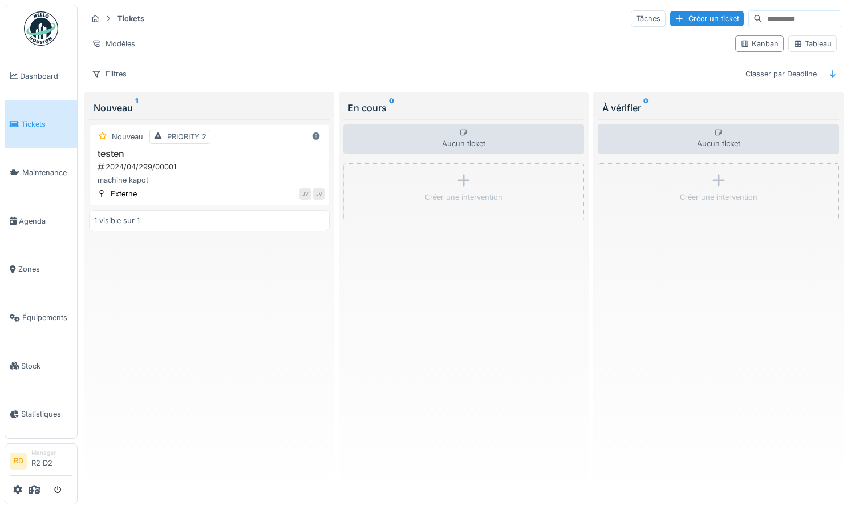
click at [230, 258] on div "Nouveau PRIORITY 2 testen 2024/04/299/00001 machine kapot Externe JV JV 1 visib…" at bounding box center [209, 306] width 241 height 375
click at [30, 489] on icon at bounding box center [34, 489] width 11 height 9
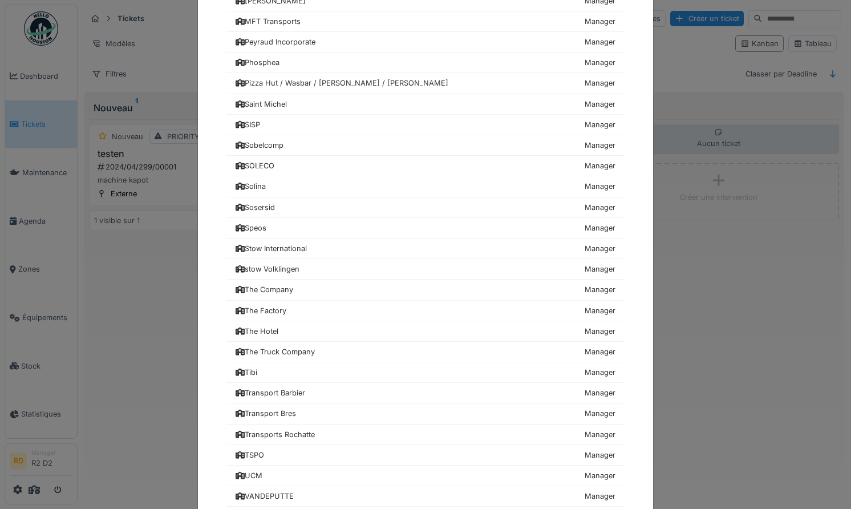
scroll to position [1275, 0]
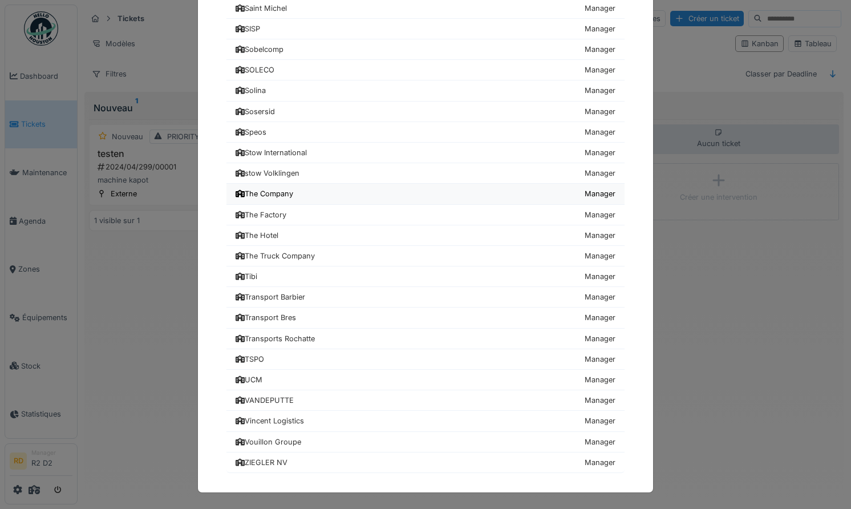
click at [279, 188] on div "The Company" at bounding box center [264, 193] width 58 height 11
click at [58, 491] on div "Choisissez une société 24hStudio Manager Achouffe Manager AGC Technovation Cent…" at bounding box center [425, 254] width 851 height 509
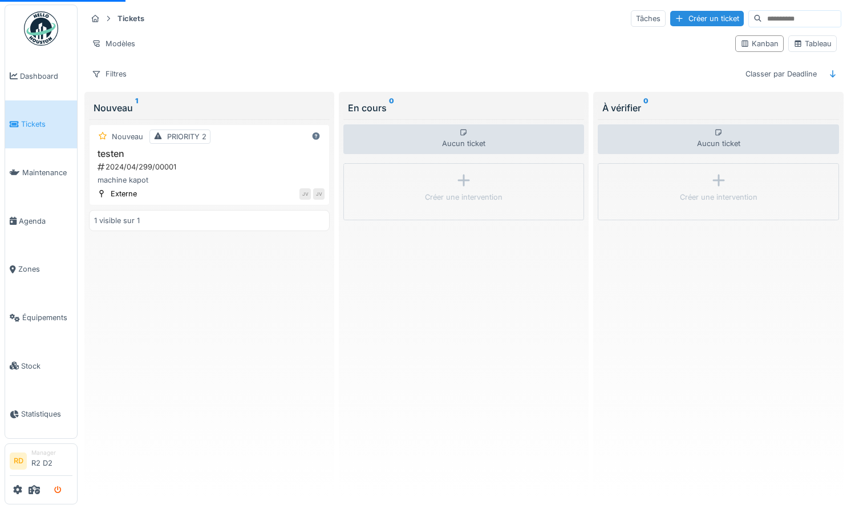
click at [56, 490] on icon "submit" at bounding box center [57, 489] width 7 height 7
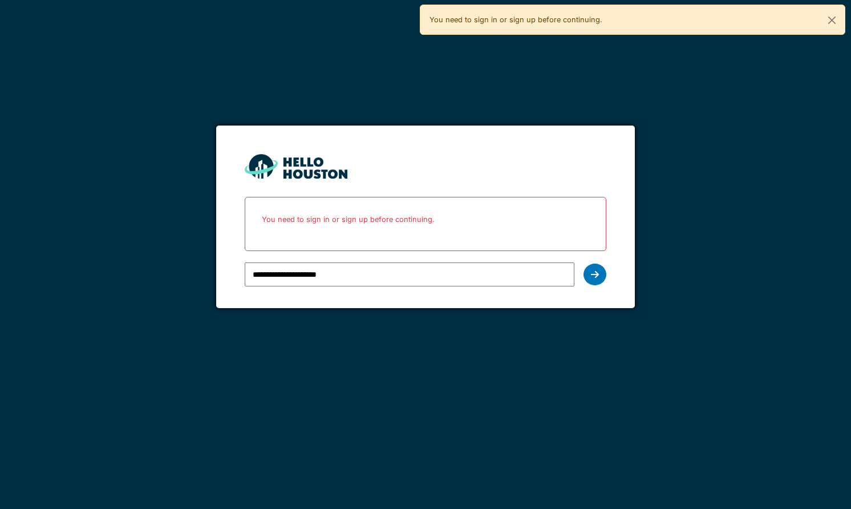
type input "**********"
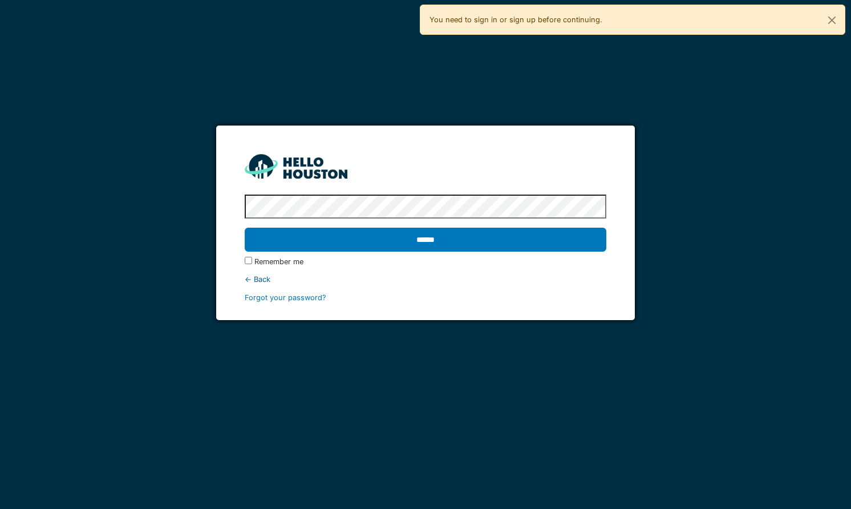
click at [245, 227] on input "******" at bounding box center [425, 239] width 361 height 24
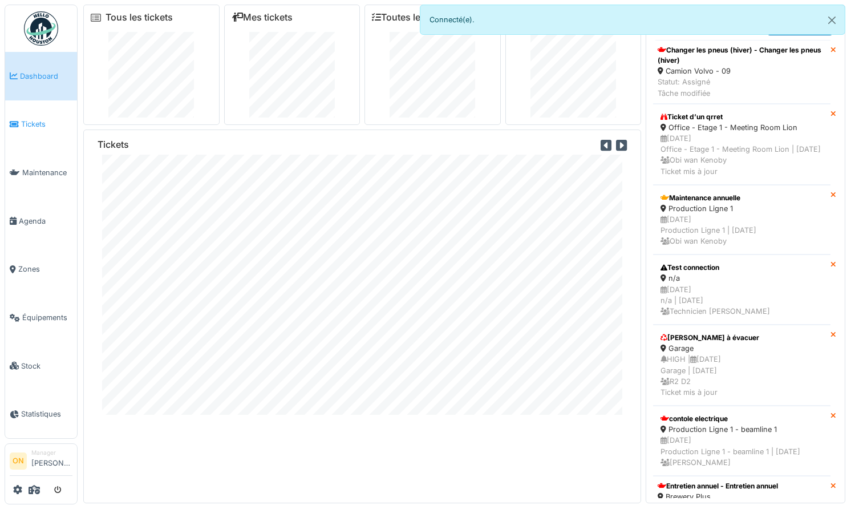
click at [39, 116] on link "Tickets" at bounding box center [41, 124] width 72 height 48
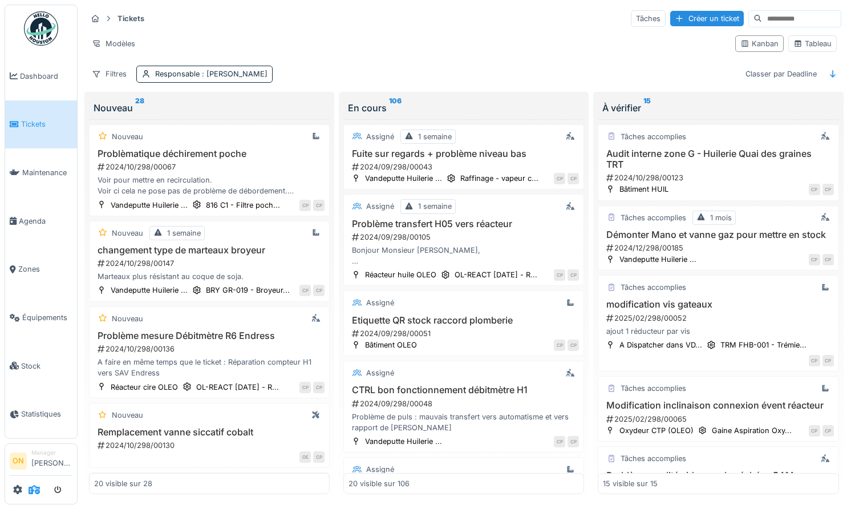
click at [31, 488] on icon at bounding box center [34, 489] width 11 height 9
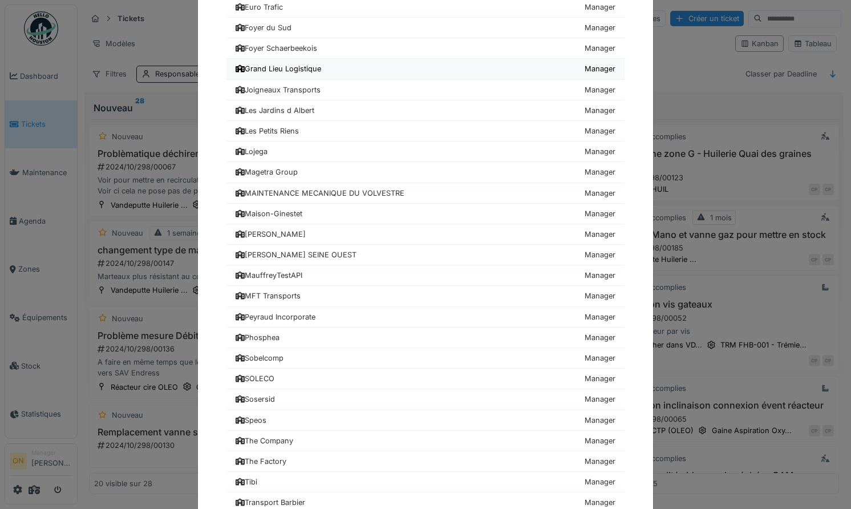
scroll to position [447, 0]
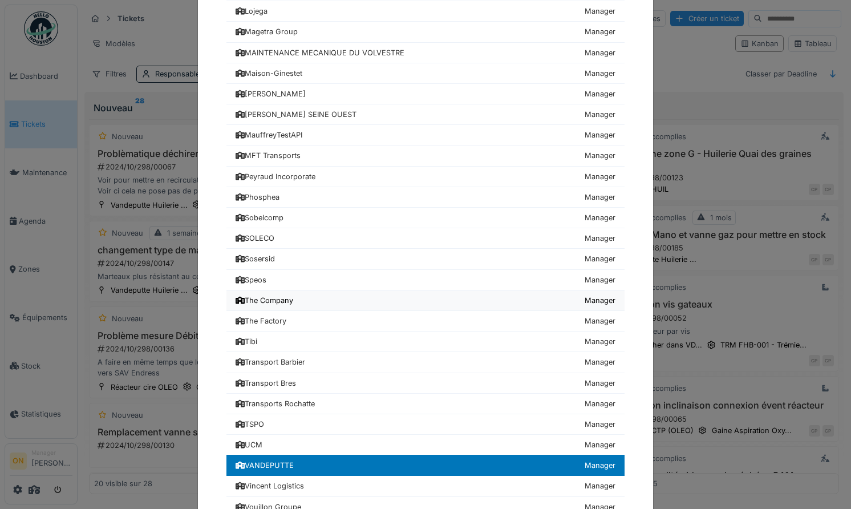
click at [293, 300] on div "The Company" at bounding box center [264, 300] width 58 height 11
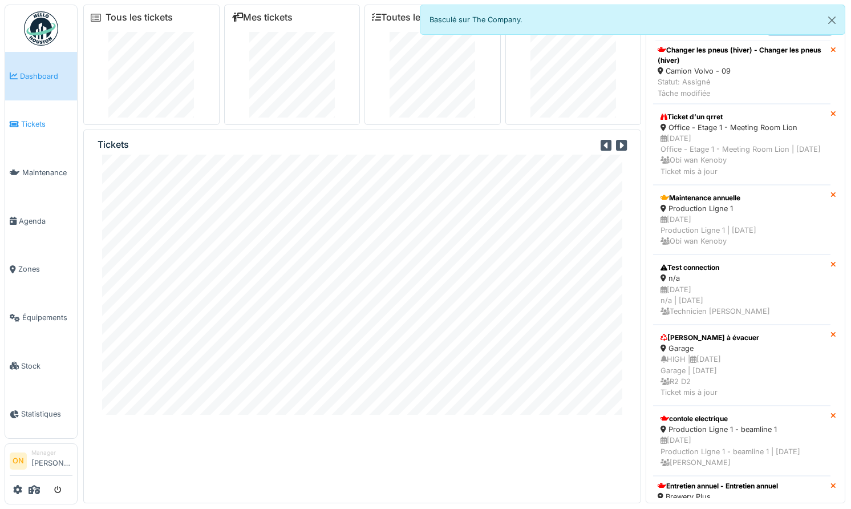
click at [39, 122] on span "Tickets" at bounding box center [46, 124] width 51 height 11
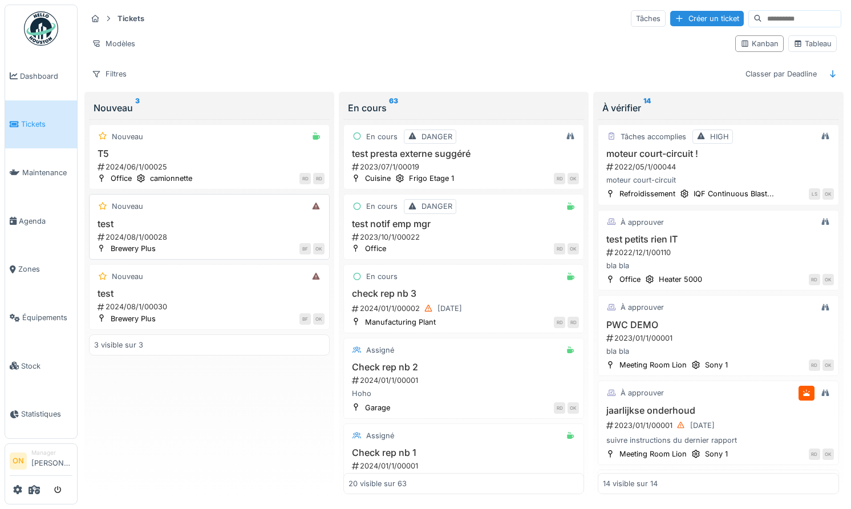
click at [147, 231] on div "test 2024/08/1/00028" at bounding box center [209, 230] width 230 height 24
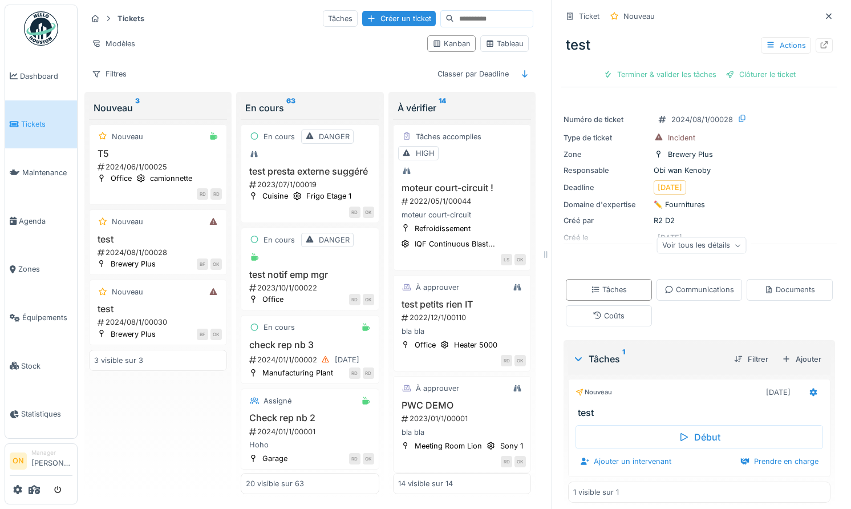
click at [265, 72] on div "Filtres Classer par Deadline" at bounding box center [310, 74] width 446 height 17
